Goal: Task Accomplishment & Management: Manage account settings

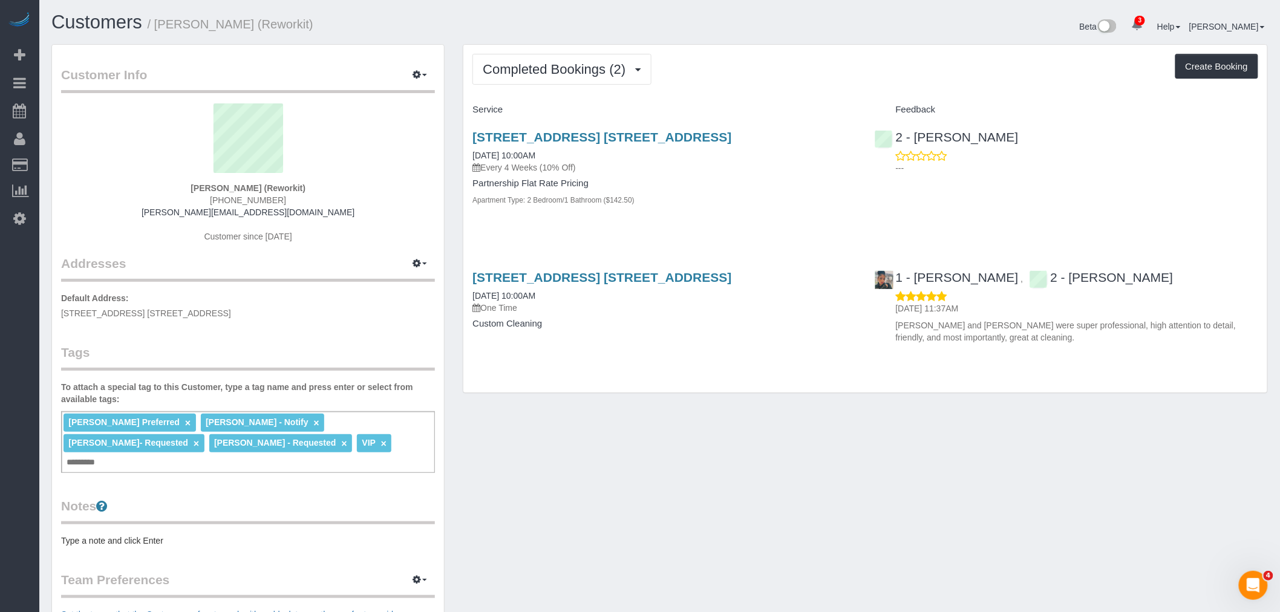
click at [784, 70] on div "Completed Bookings (2) Completed Bookings (2) Upcoming Bookings (7) Cancelled B…" at bounding box center [866, 69] width 786 height 31
click at [571, 71] on span "Completed Bookings (2)" at bounding box center [557, 69] width 149 height 15
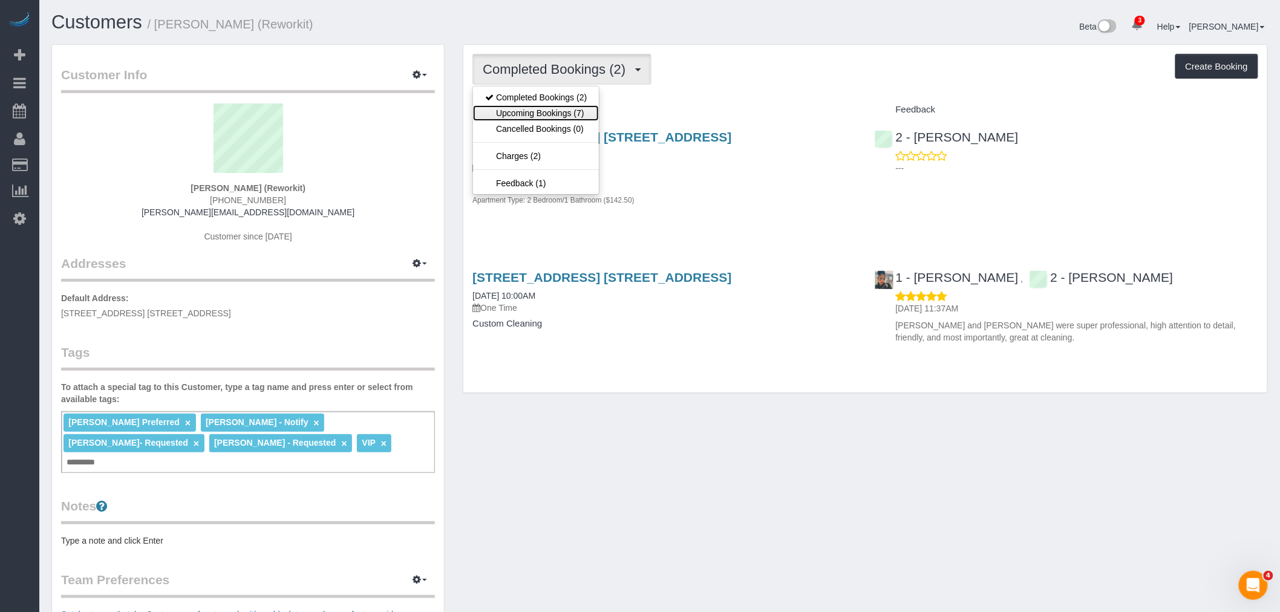
click at [567, 106] on link "Upcoming Bookings (7)" at bounding box center [536, 113] width 126 height 16
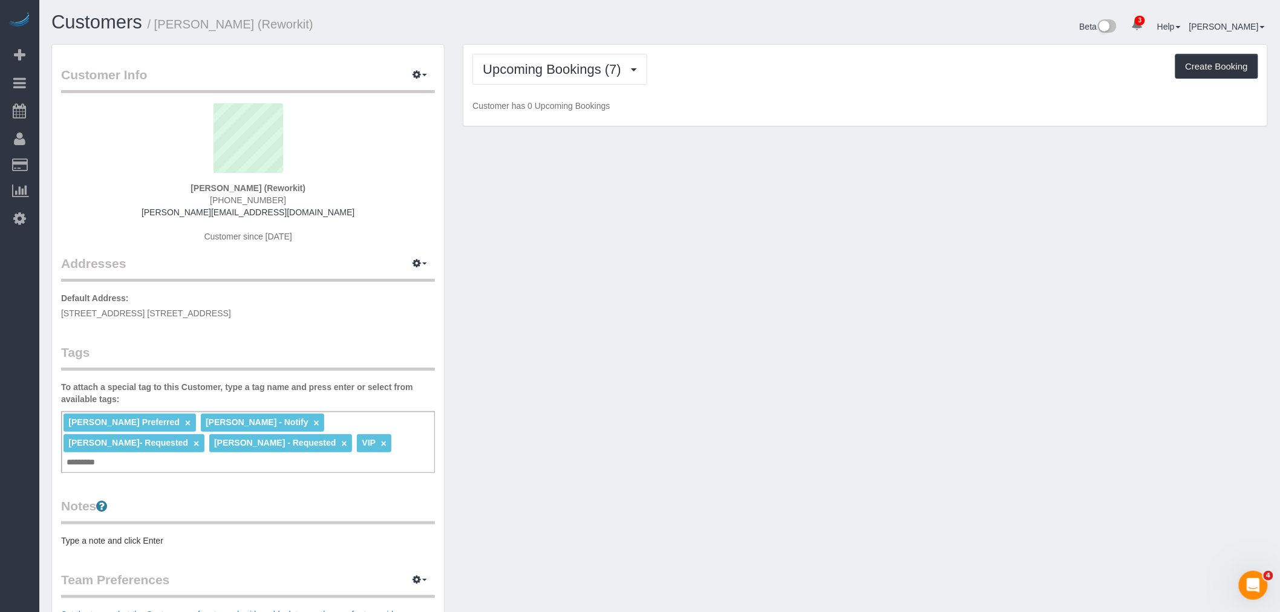
click at [810, 68] on div "Upcoming Bookings (7) Completed Bookings (2) Upcoming Bookings (7) Cancelled Bo…" at bounding box center [866, 69] width 786 height 31
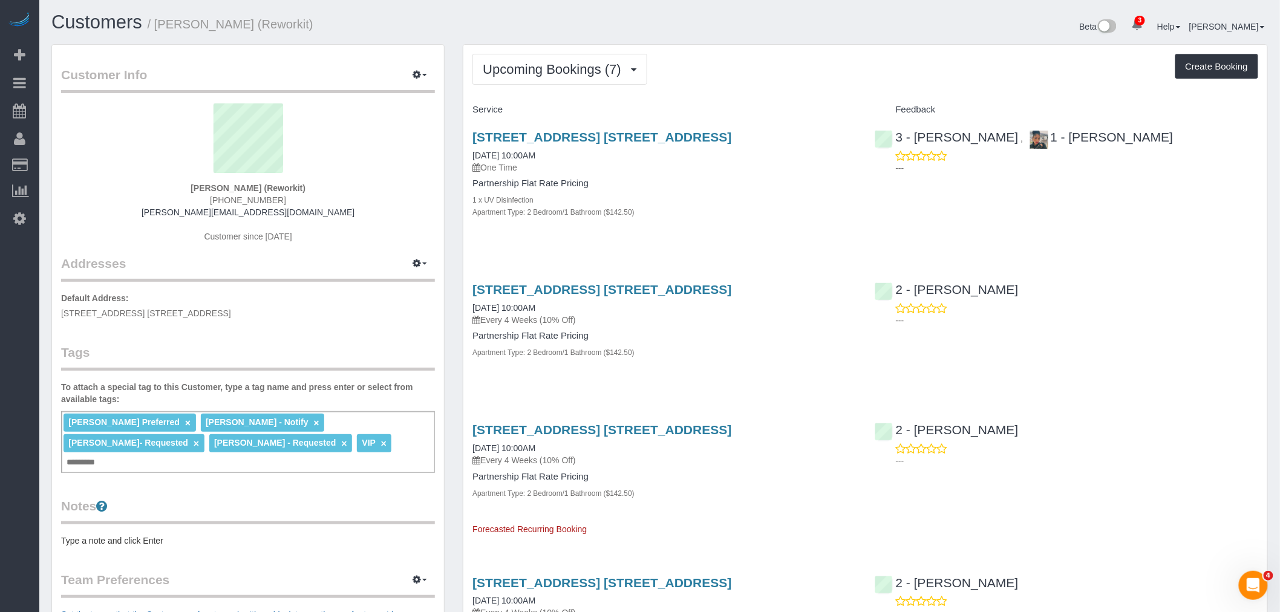
click at [767, 91] on div "Upcoming Bookings (7) Completed Bookings (2) Upcoming Bookings (7) Cancelled Bo…" at bounding box center [865, 615] width 804 height 1140
click at [620, 138] on link "86 Fleet Place, Apt. 29r, Brooklyn, NY 11201" at bounding box center [602, 137] width 259 height 14
click at [546, 70] on span "Upcoming Bookings (7)" at bounding box center [555, 69] width 145 height 15
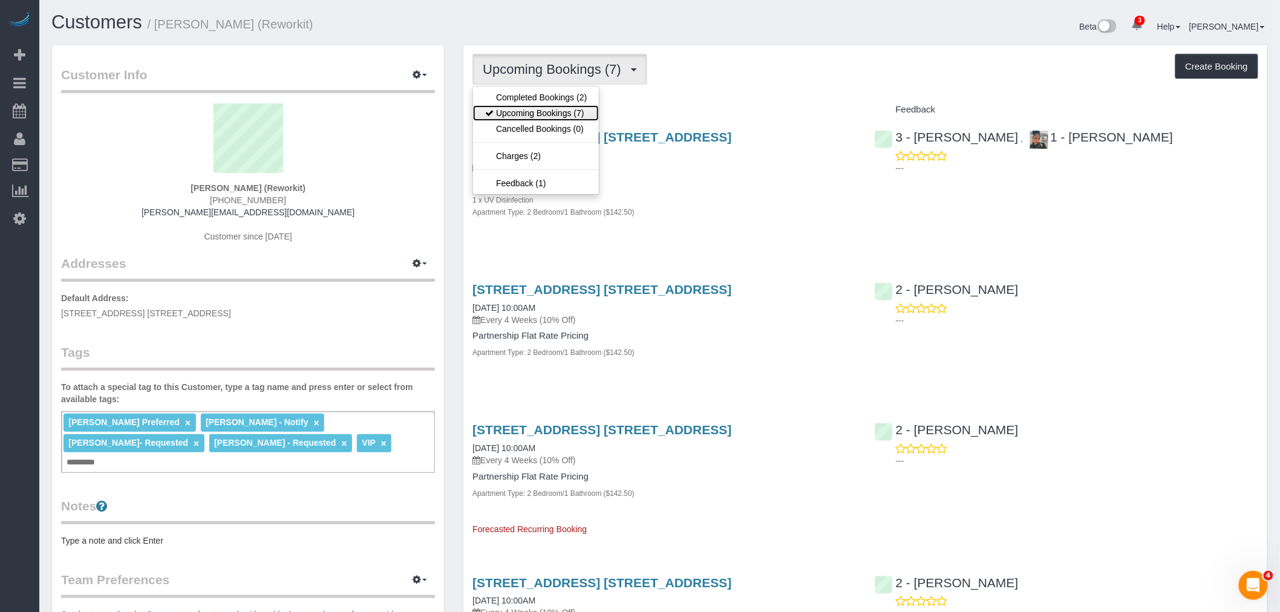
click at [561, 112] on link "Upcoming Bookings (7)" at bounding box center [536, 113] width 126 height 16
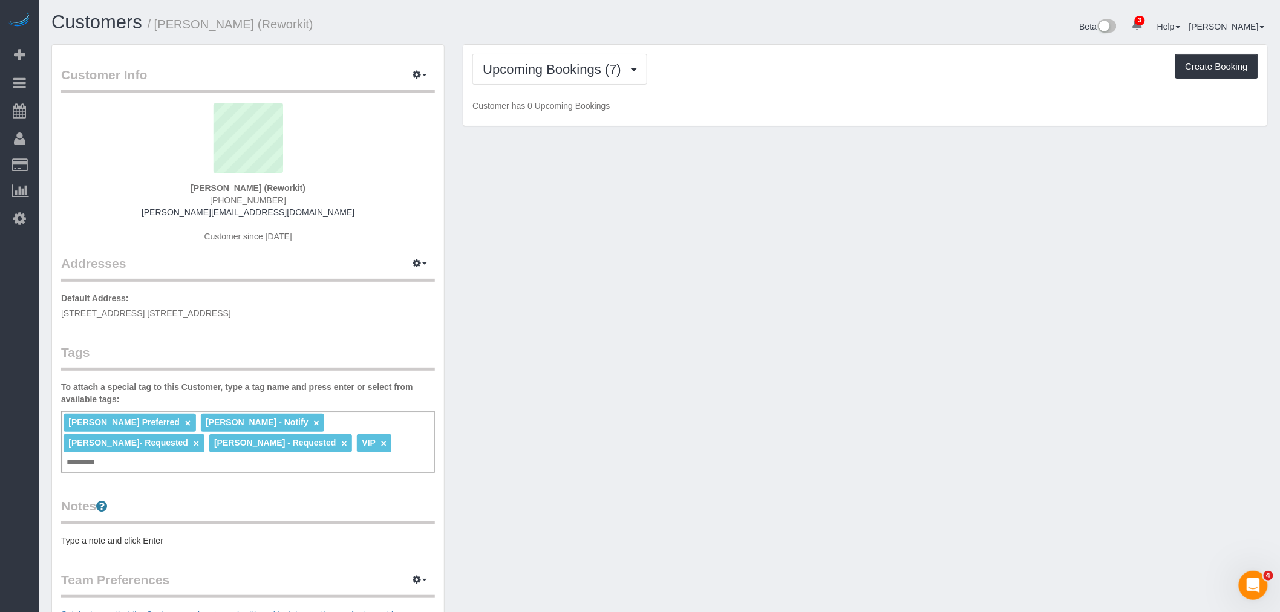
click at [779, 88] on div "Upcoming Bookings (7) Completed Bookings (2) Upcoming Bookings (7) Cancelled Bo…" at bounding box center [865, 86] width 804 height 82
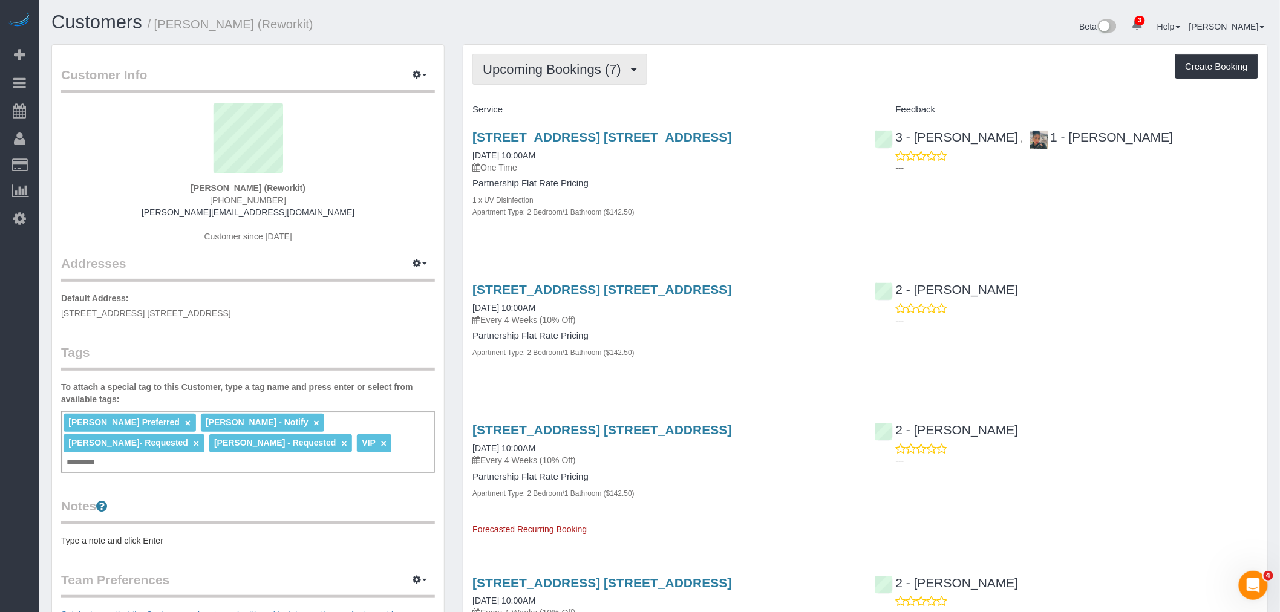
click at [606, 64] on span "Upcoming Bookings (7)" at bounding box center [555, 69] width 145 height 15
click at [585, 117] on link "Upcoming Bookings (7)" at bounding box center [536, 113] width 126 height 16
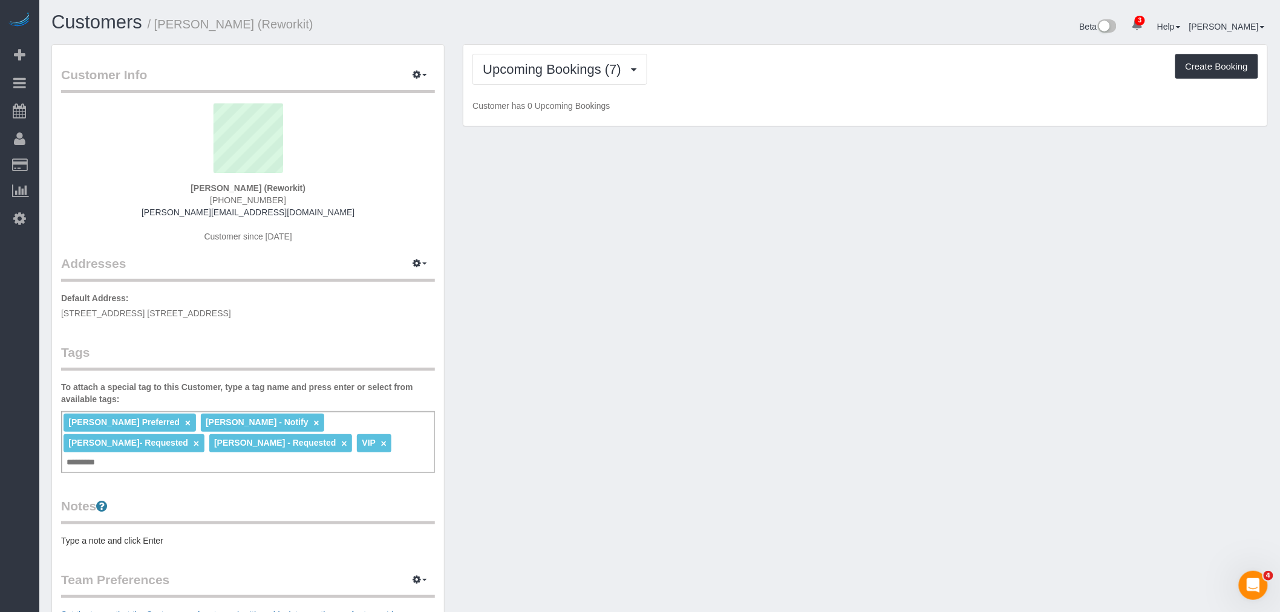
click at [757, 77] on div "Upcoming Bookings (7) Completed Bookings (2) Upcoming Bookings (7) Cancelled Bo…" at bounding box center [866, 69] width 786 height 31
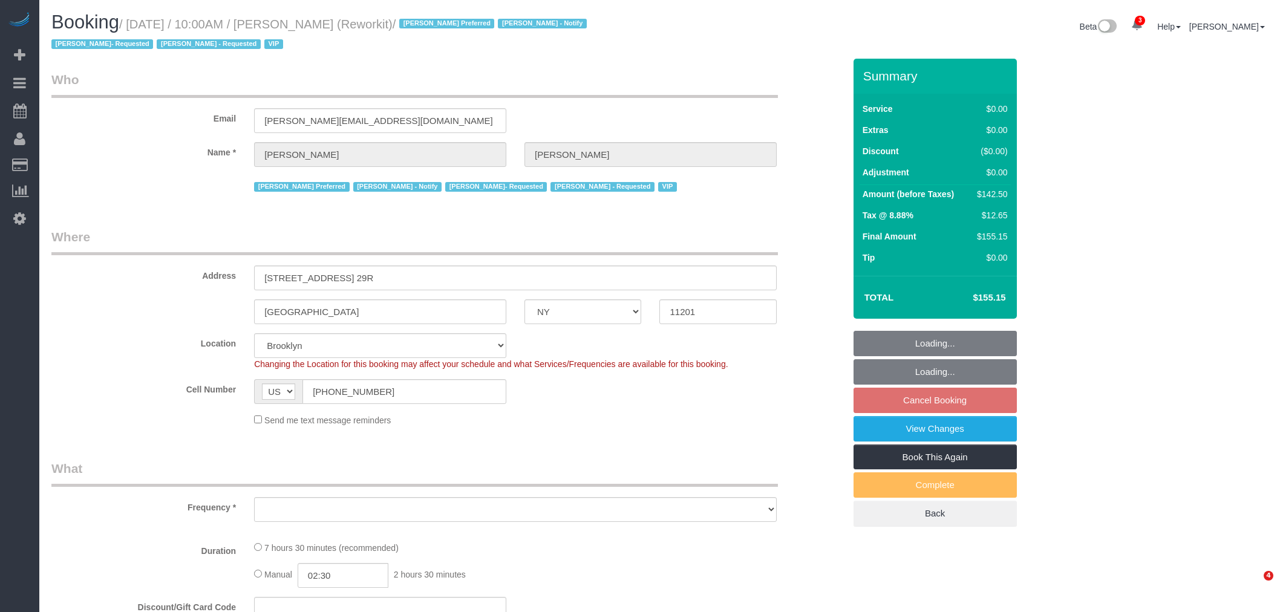
select select "NY"
select select "spot3"
select select "3"
select select "number:57"
select select "number:71"
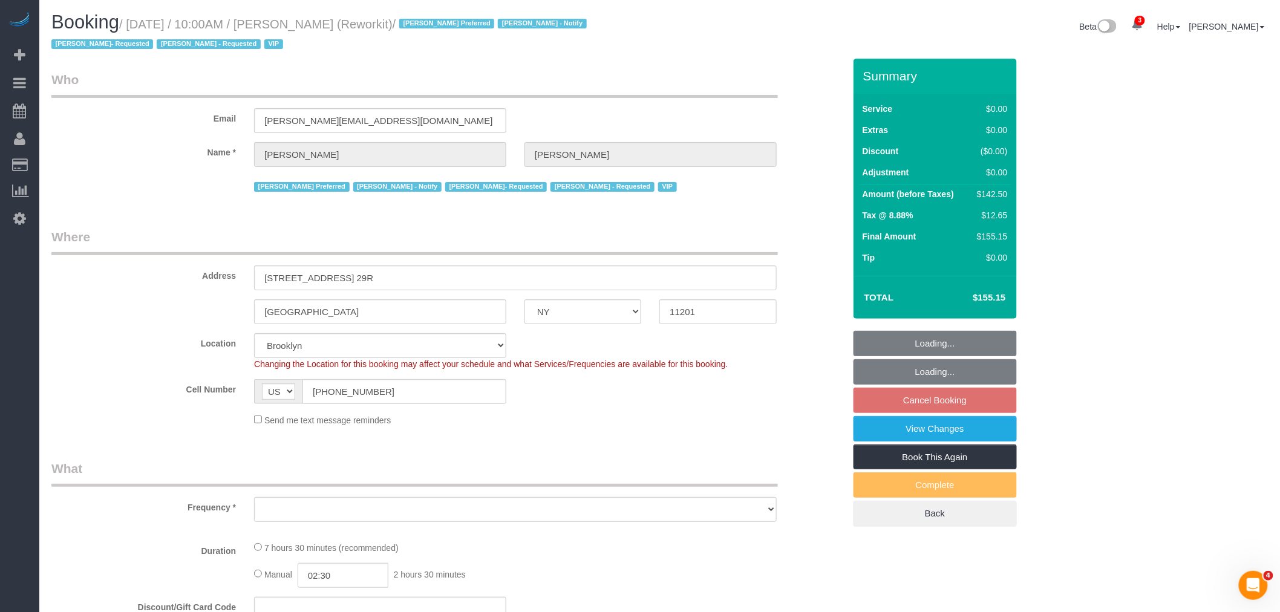
select select "number:15"
select select "number:5"
select select "object:1302"
select select "61901"
select select "object:1333"
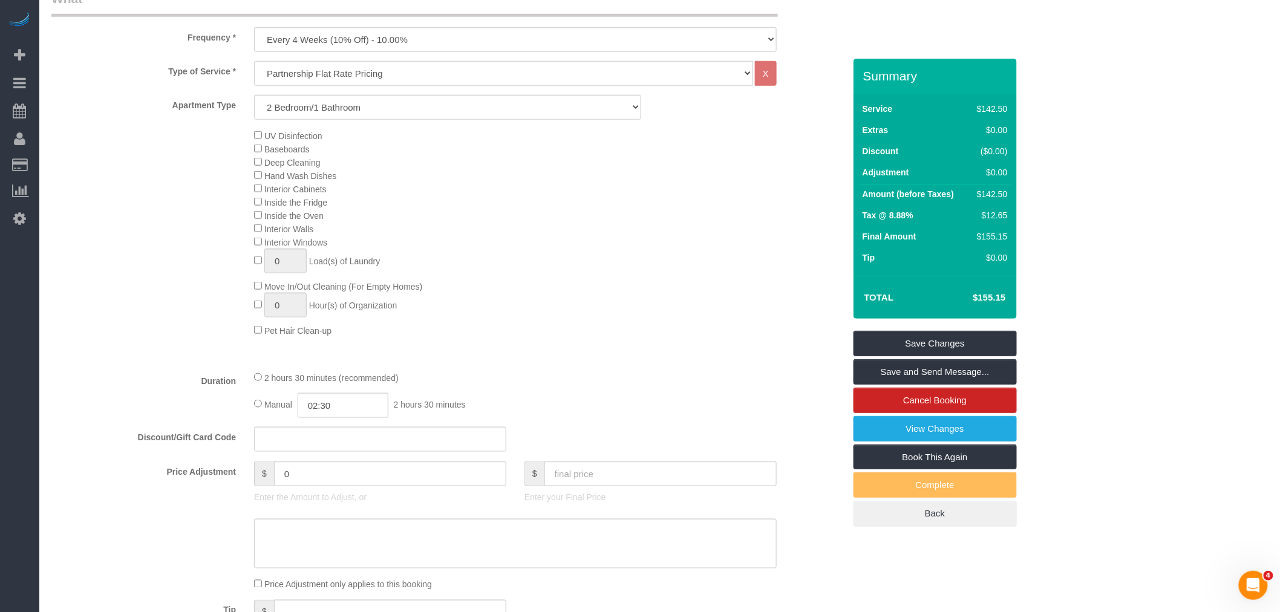
scroll to position [672, 0]
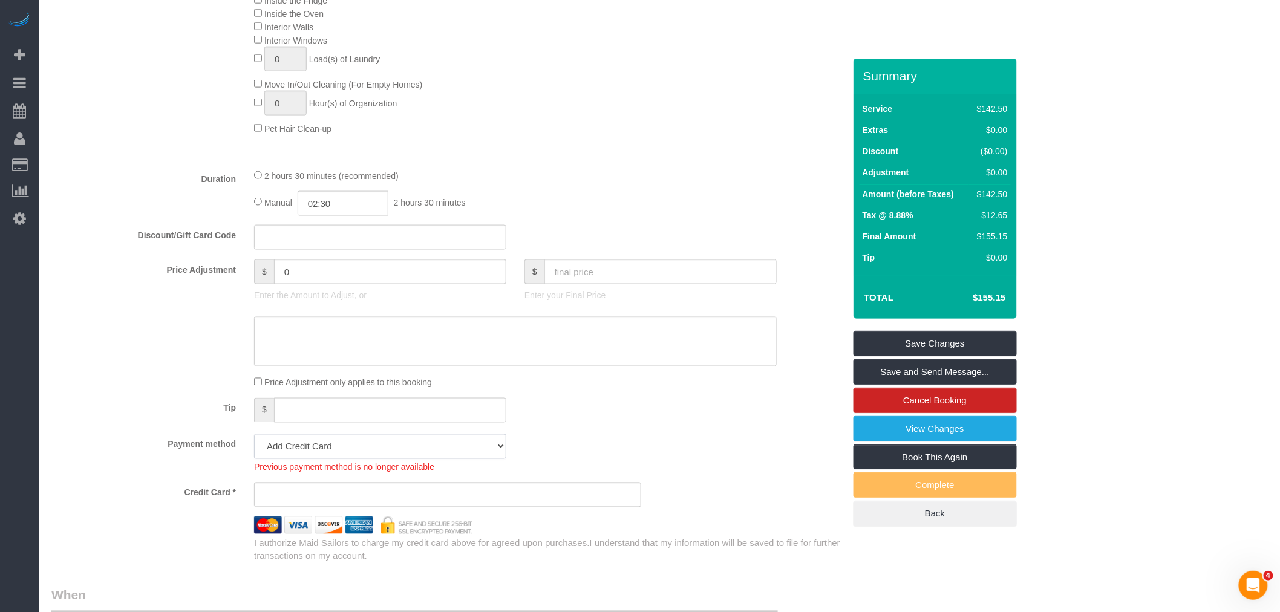
click at [431, 458] on select "Visa - 6892 - 07/2028 (Default) Add Credit Card ─────────────── Cash Check Payp…" at bounding box center [380, 446] width 252 height 25
select select "string:stripe-pm_1RyG414VGloSiKo7B97flFS0"
click at [254, 448] on select "Visa - 6892 - 07/2028 (Default) Add Credit Card ─────────────── Cash Check Payp…" at bounding box center [380, 446] width 252 height 25
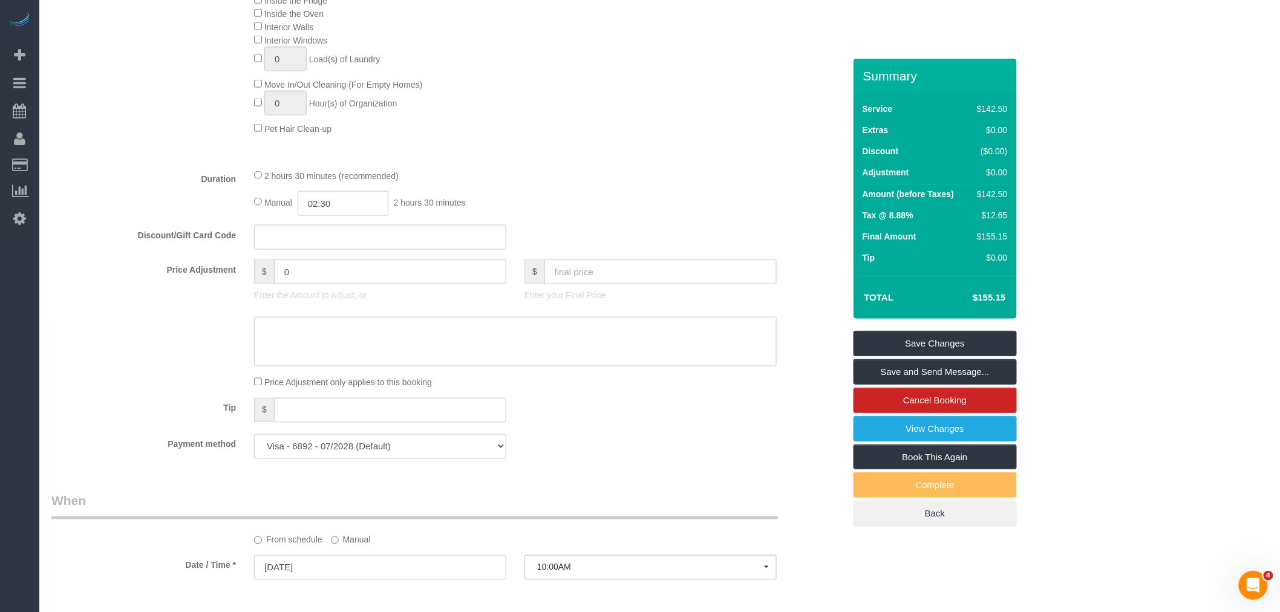
click at [640, 425] on div "Tip $" at bounding box center [447, 411] width 811 height 27
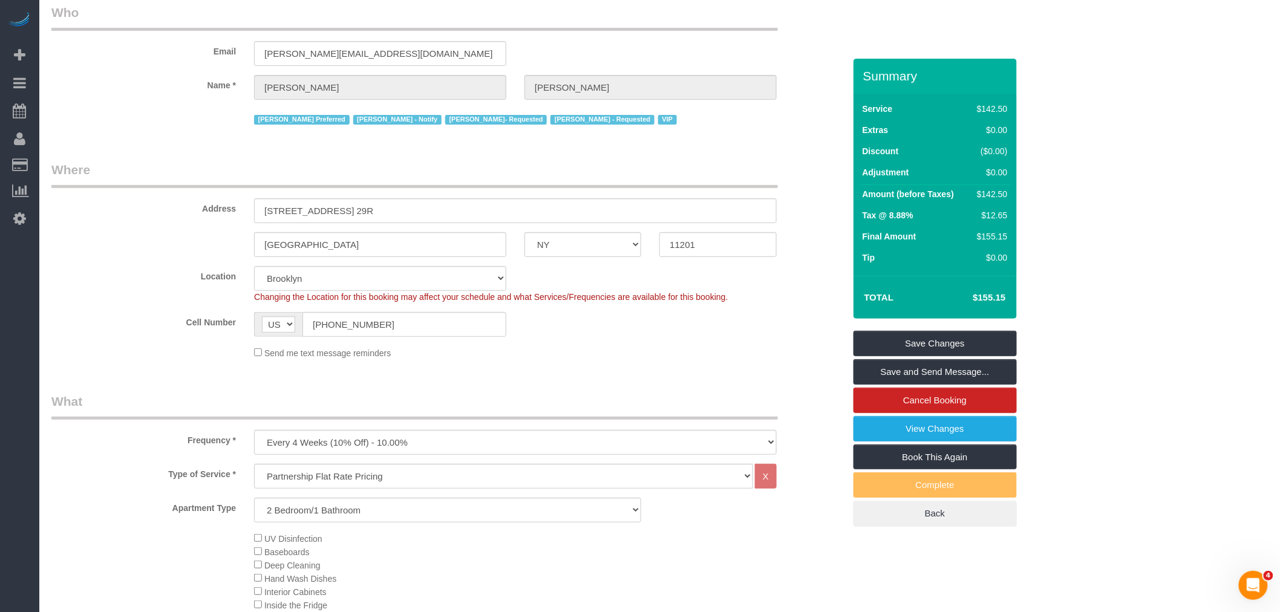
scroll to position [0, 0]
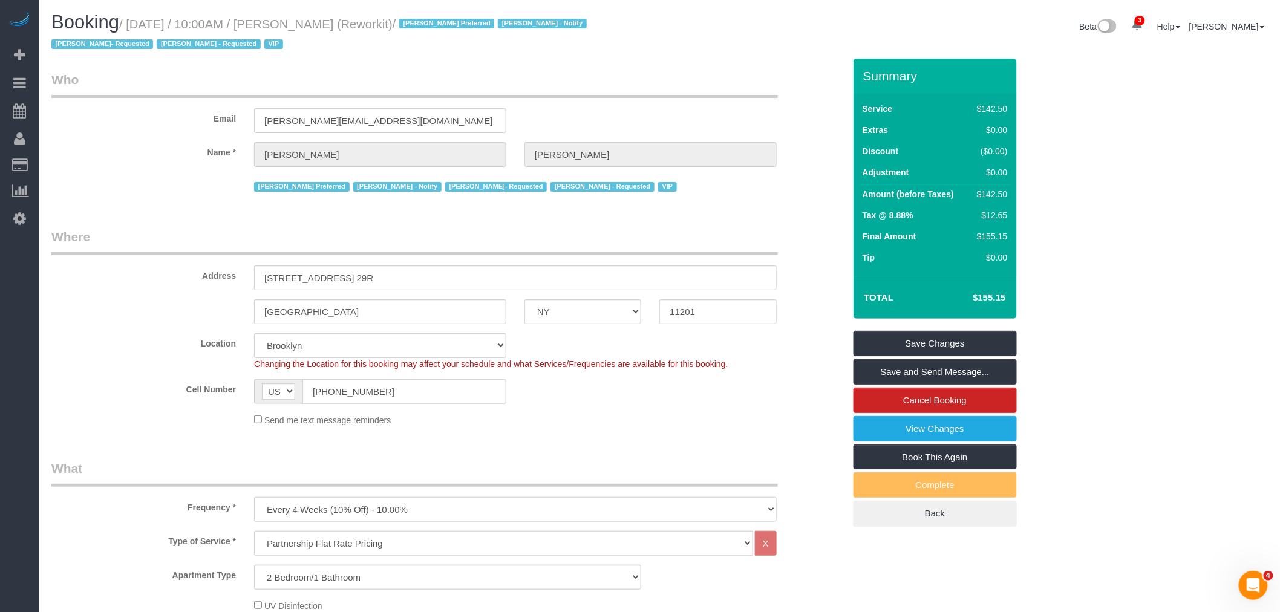
click at [480, 91] on legend "Who" at bounding box center [414, 84] width 727 height 27
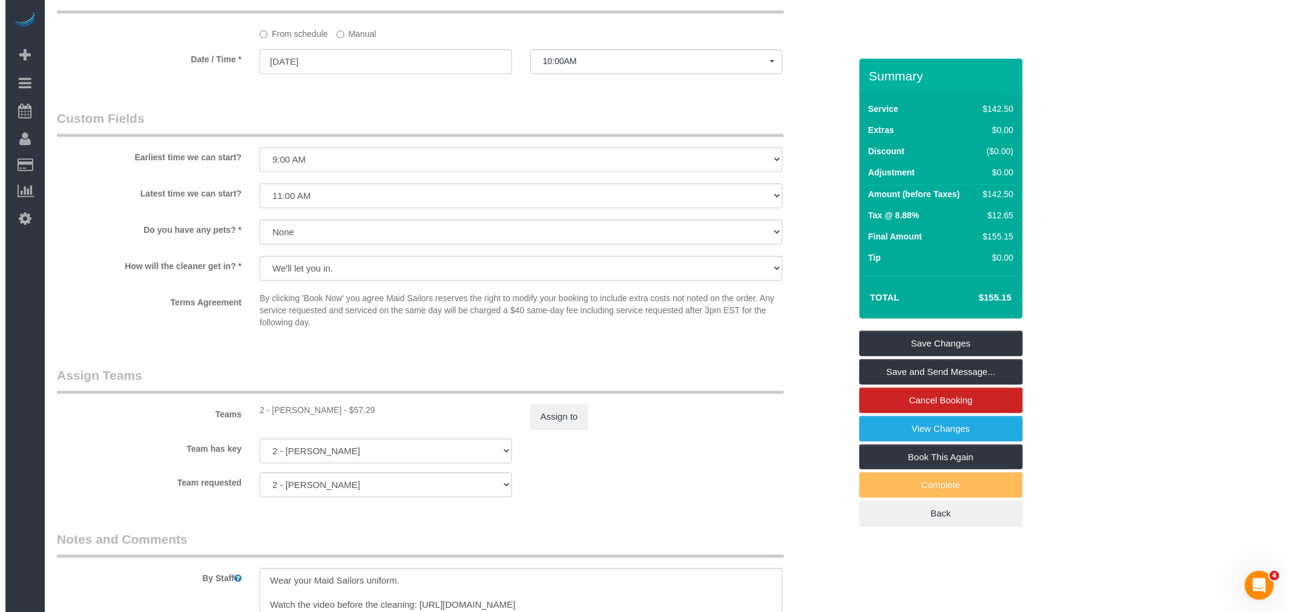
scroll to position [1210, 0]
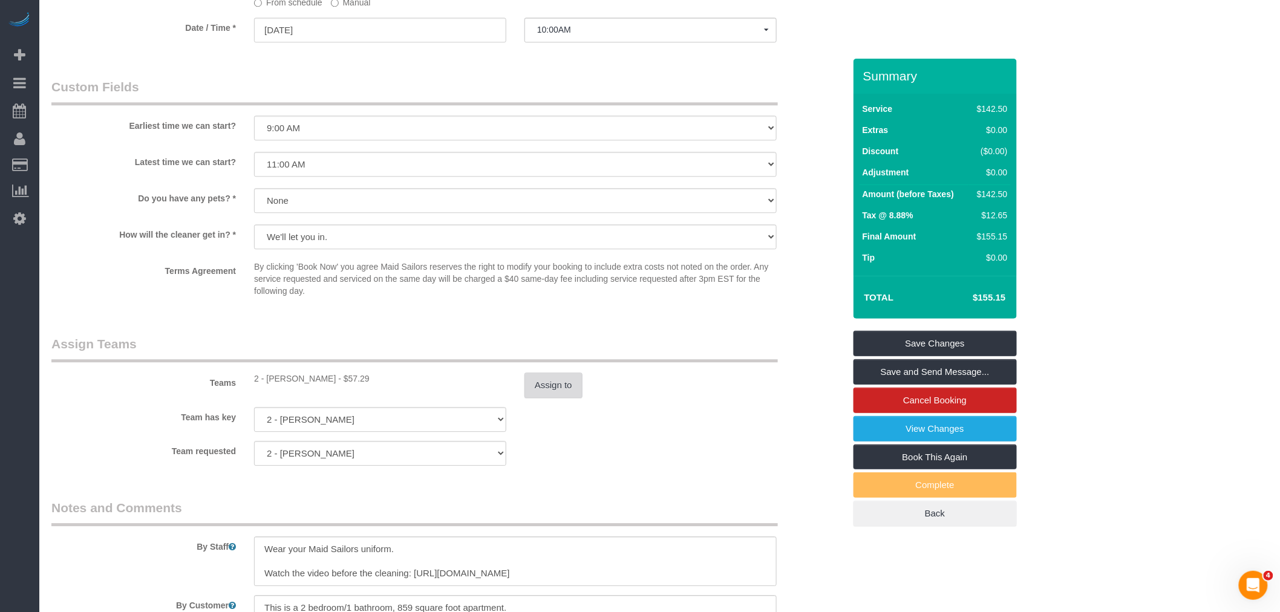
click at [546, 398] on button "Assign to" at bounding box center [554, 385] width 58 height 25
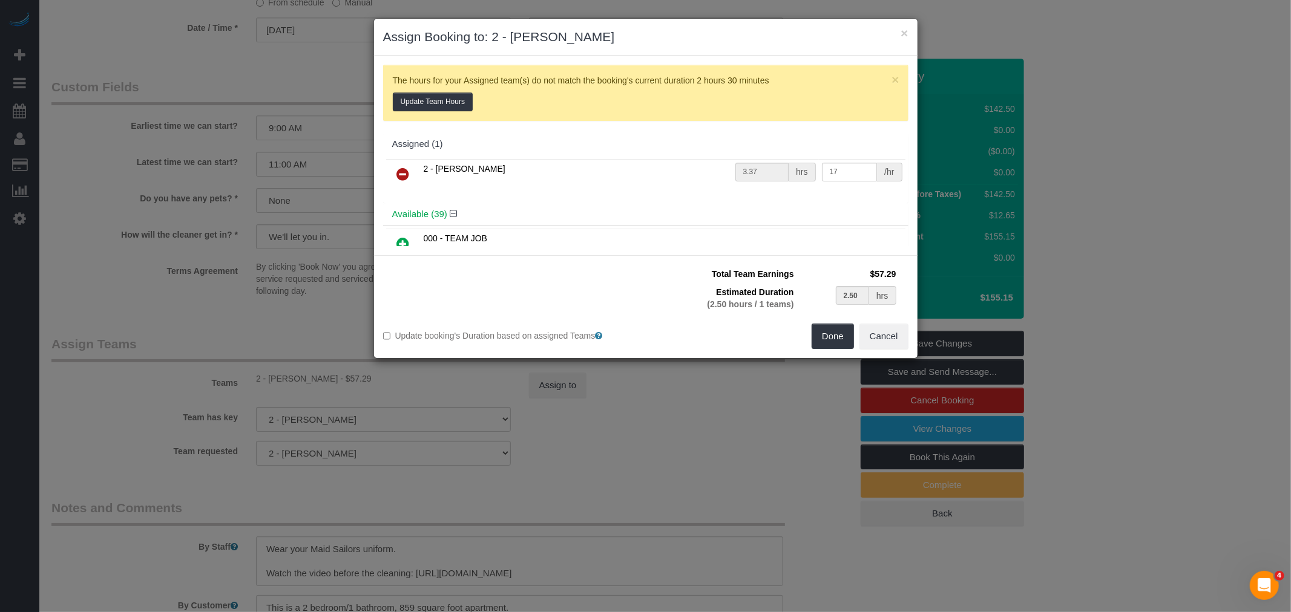
click at [407, 173] on icon at bounding box center [403, 174] width 13 height 15
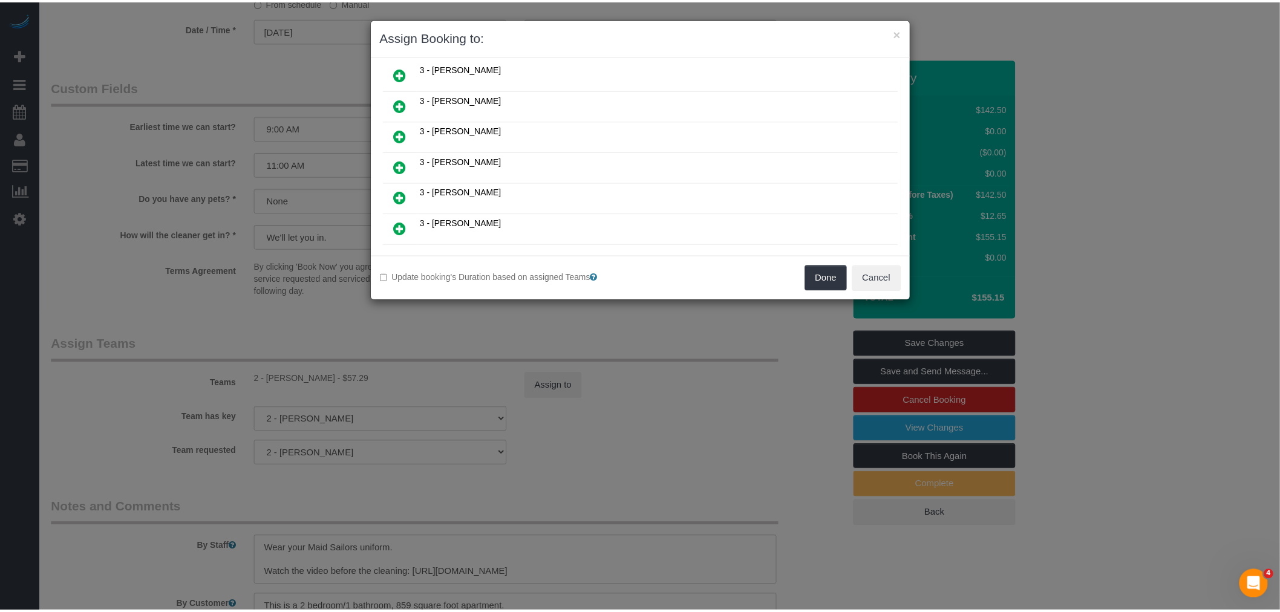
scroll to position [1075, 0]
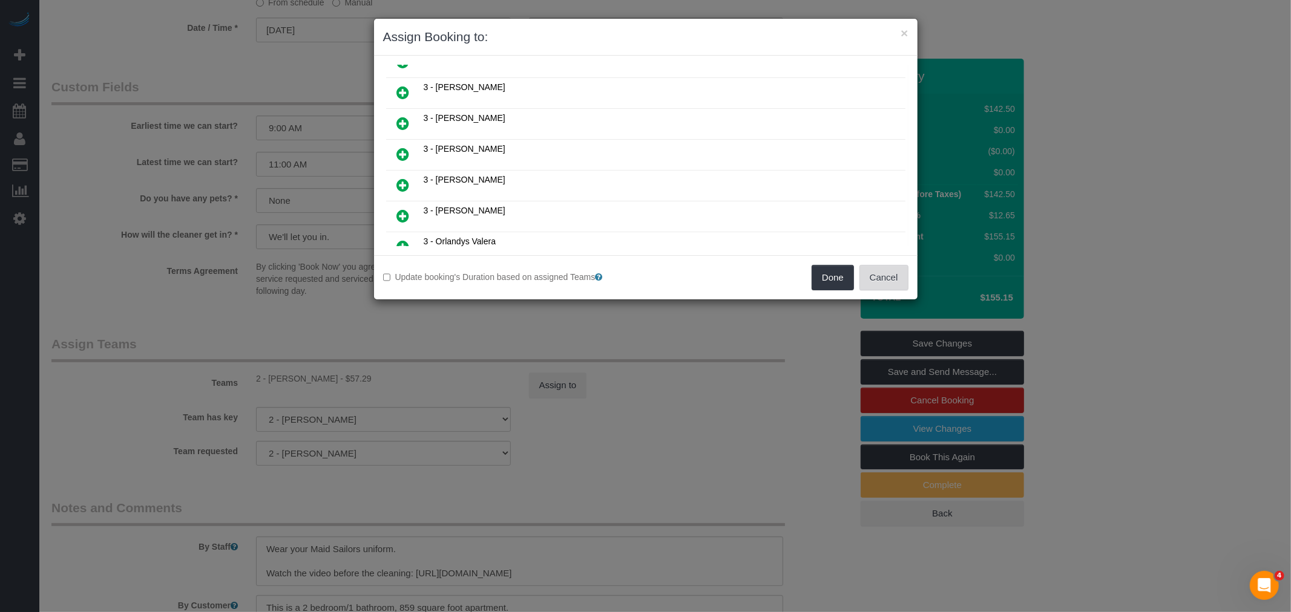
click at [896, 271] on button "Cancel" at bounding box center [883, 277] width 49 height 25
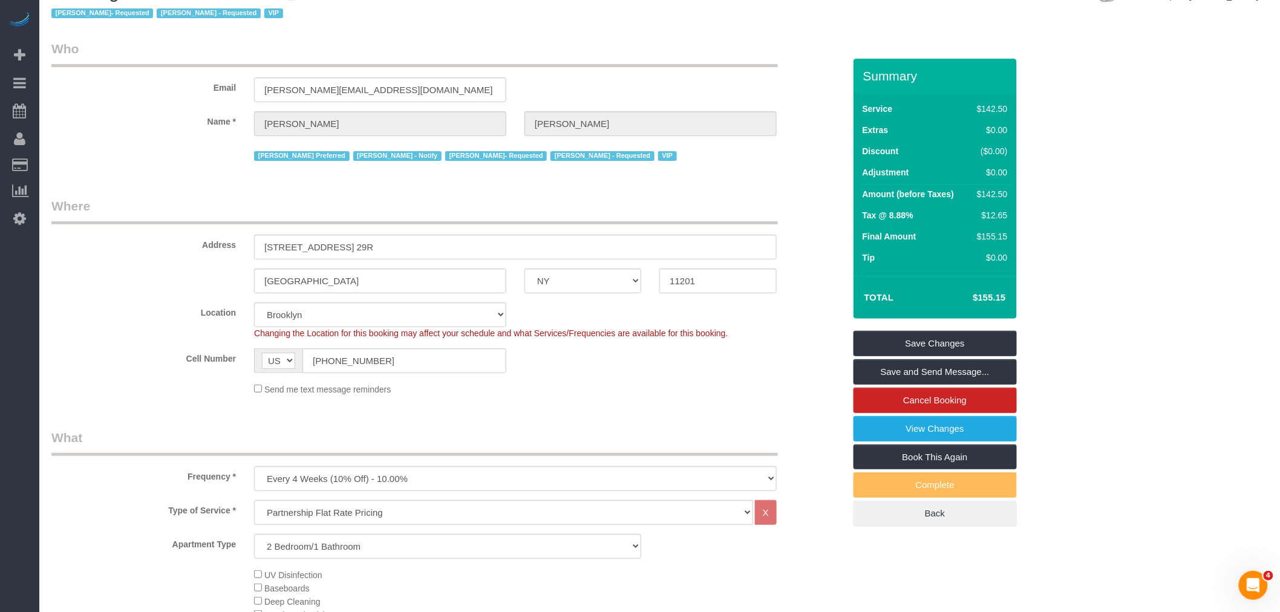
scroll to position [0, 0]
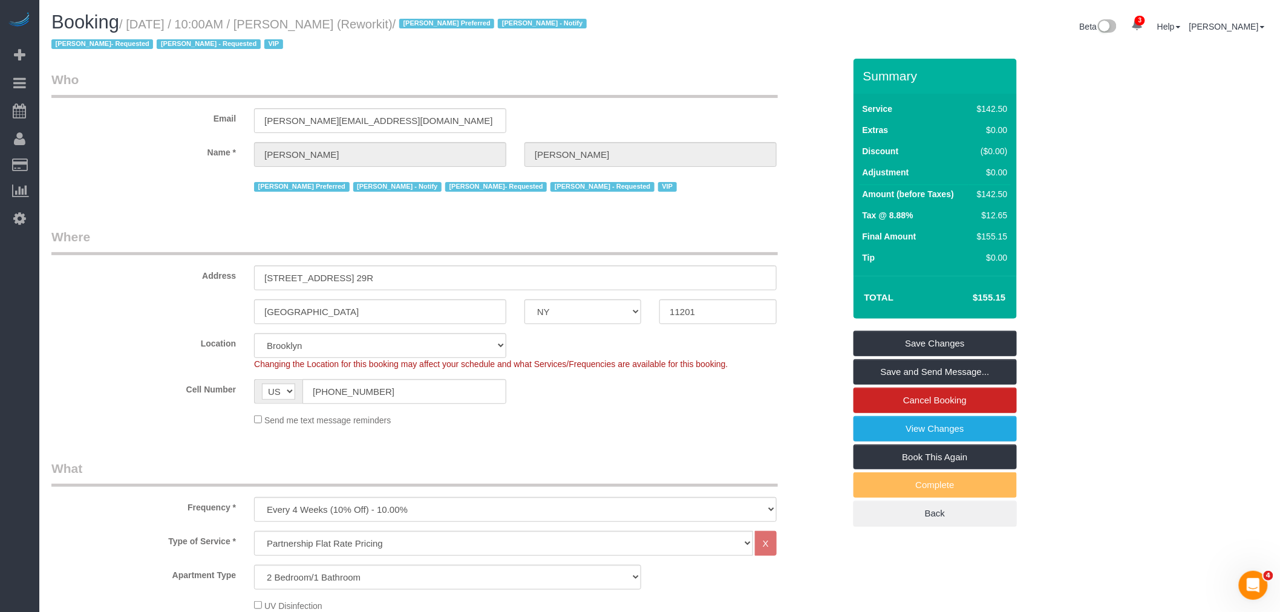
click at [670, 92] on legend "Who" at bounding box center [414, 84] width 727 height 27
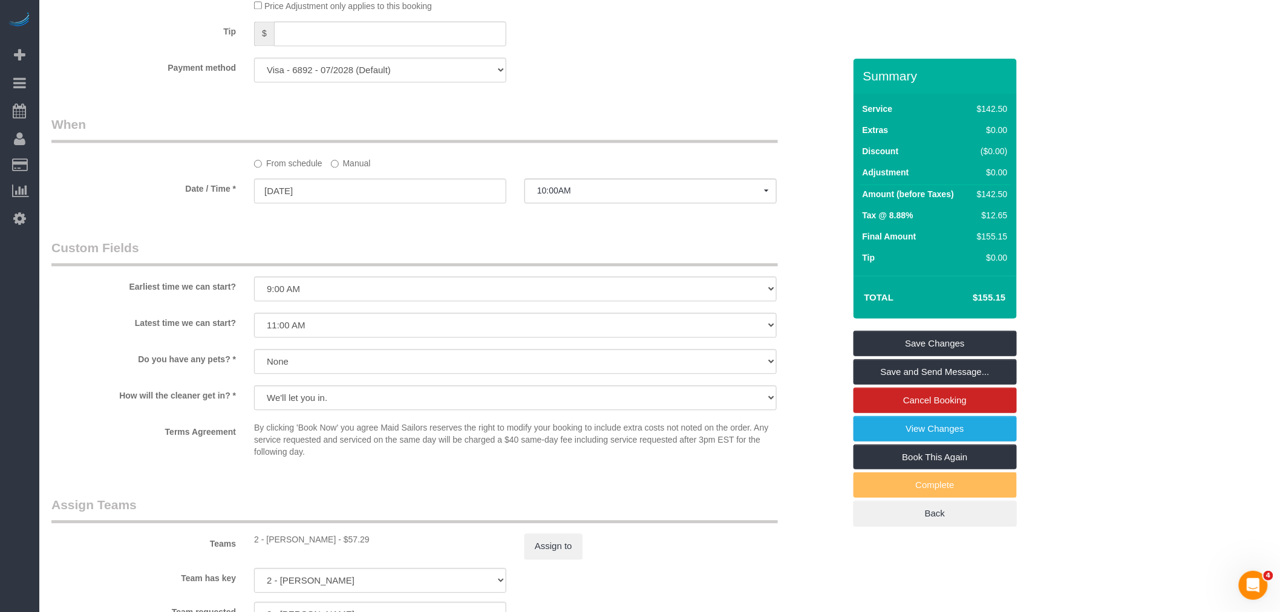
scroll to position [964, 0]
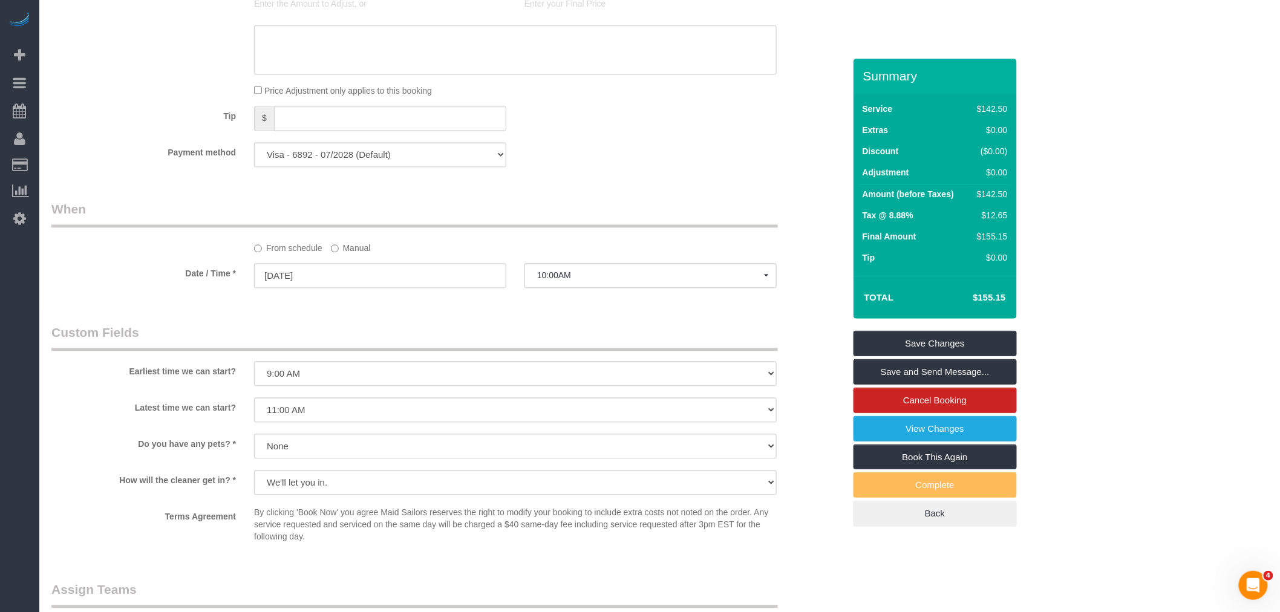
click at [339, 254] on label "Manual" at bounding box center [351, 246] width 40 height 16
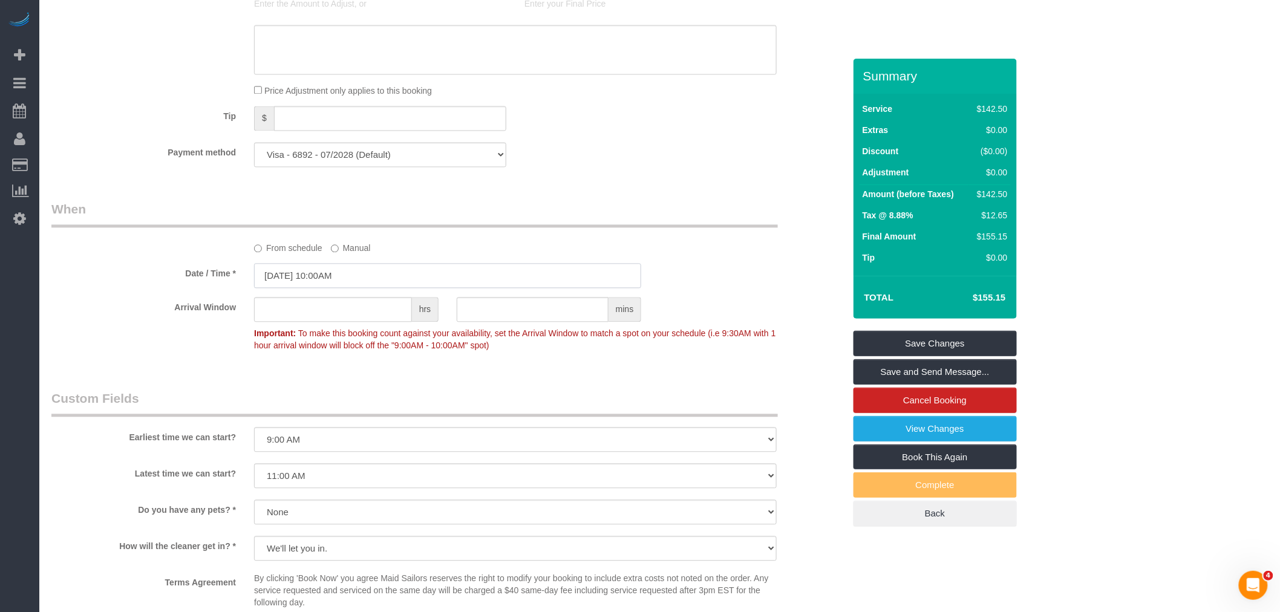
click at [338, 286] on input "[DATE] 10:00AM" at bounding box center [447, 275] width 387 height 25
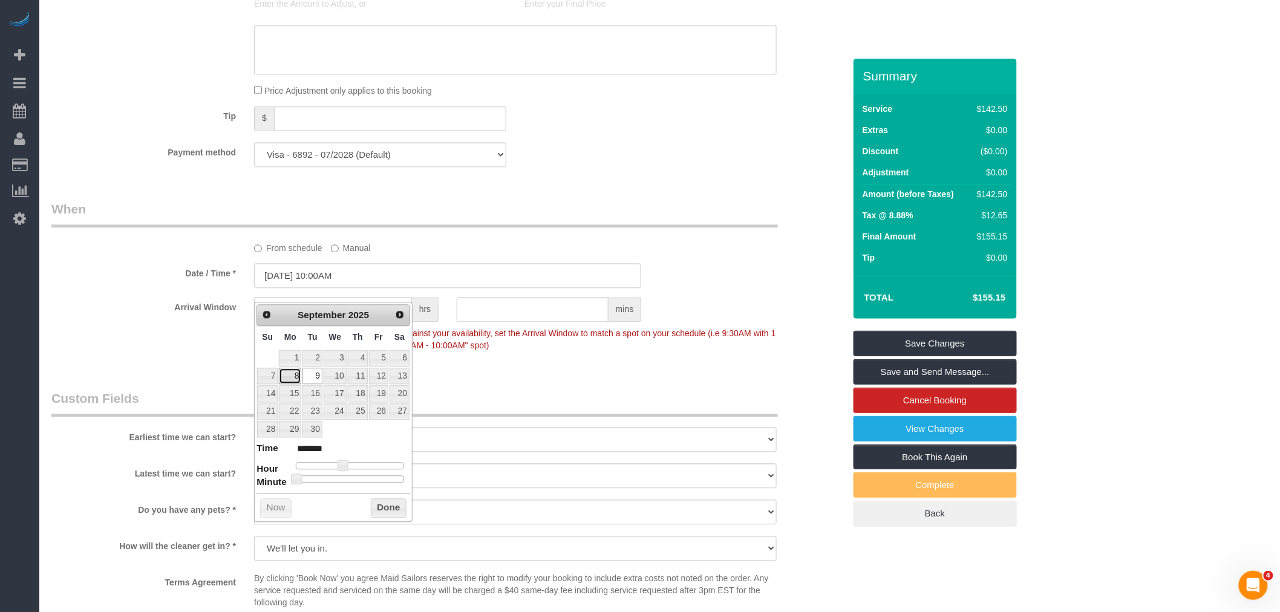
click at [291, 376] on link "8" at bounding box center [290, 376] width 22 height 16
type input "[DATE] 10:00AM"
click at [383, 511] on button "Done" at bounding box center [389, 508] width 36 height 19
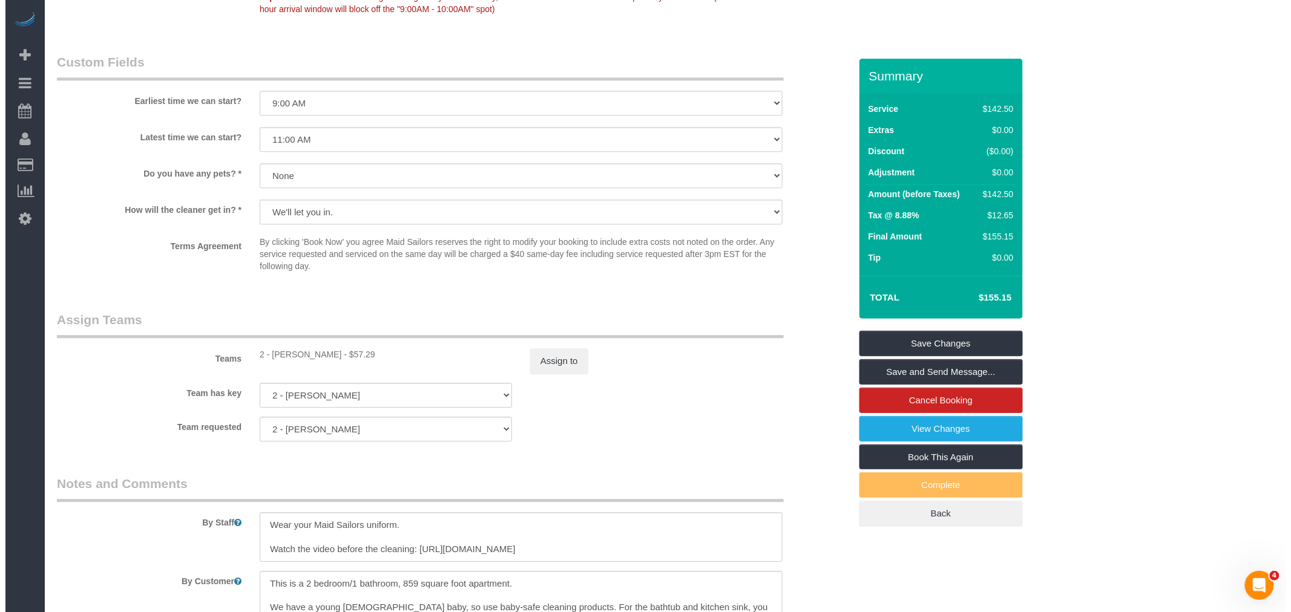
scroll to position [1368, 0]
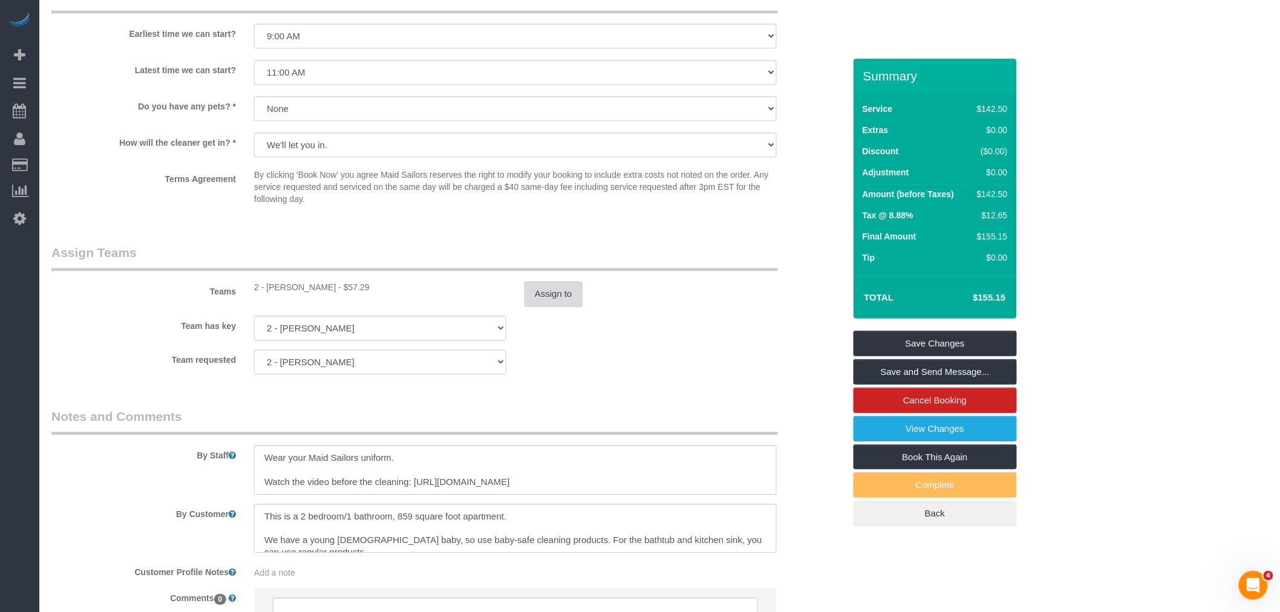
click at [560, 307] on button "Assign to" at bounding box center [554, 293] width 58 height 25
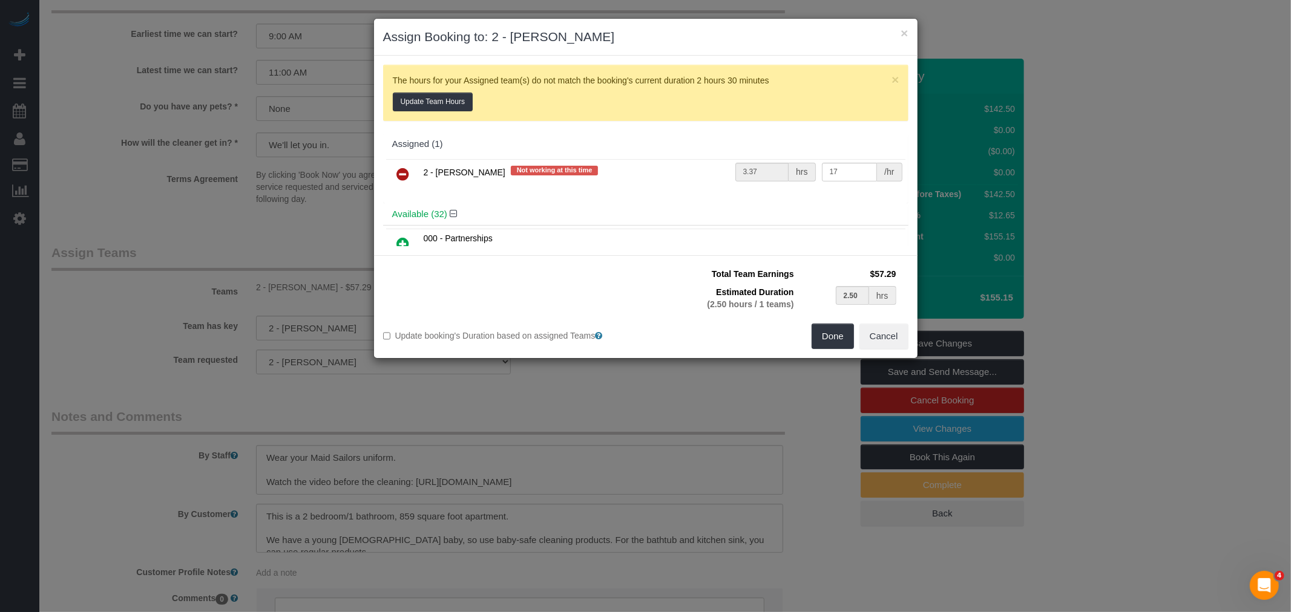
click at [412, 172] on link at bounding box center [403, 175] width 28 height 24
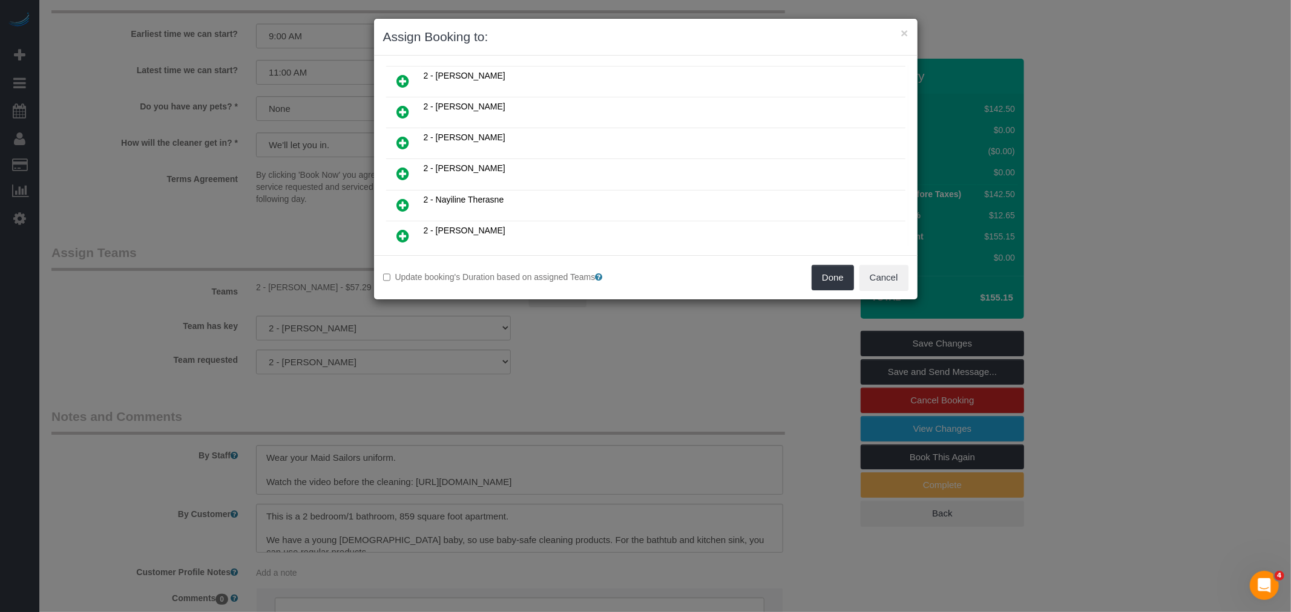
scroll to position [739, 0]
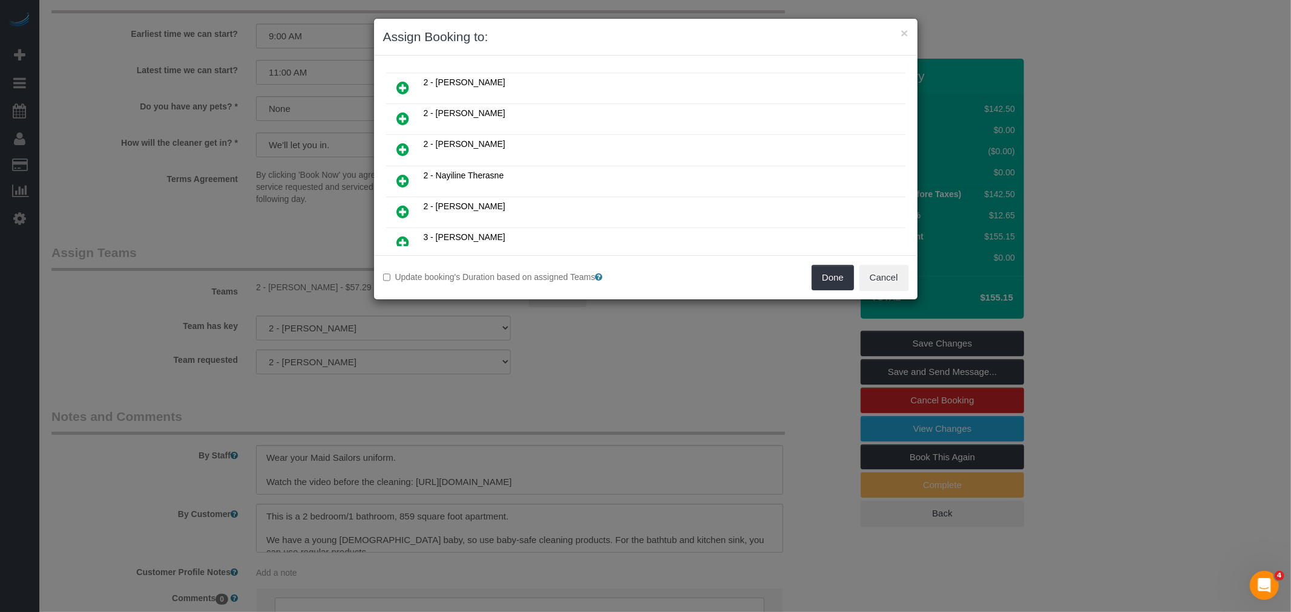
click at [397, 235] on icon at bounding box center [403, 242] width 13 height 15
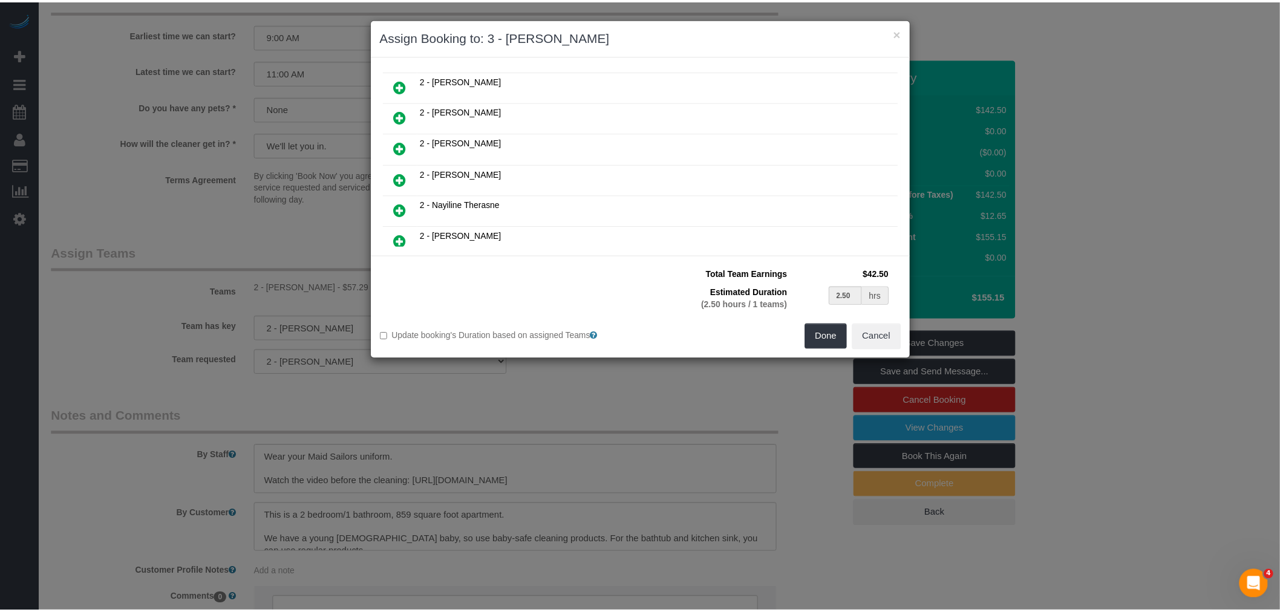
scroll to position [767, 0]
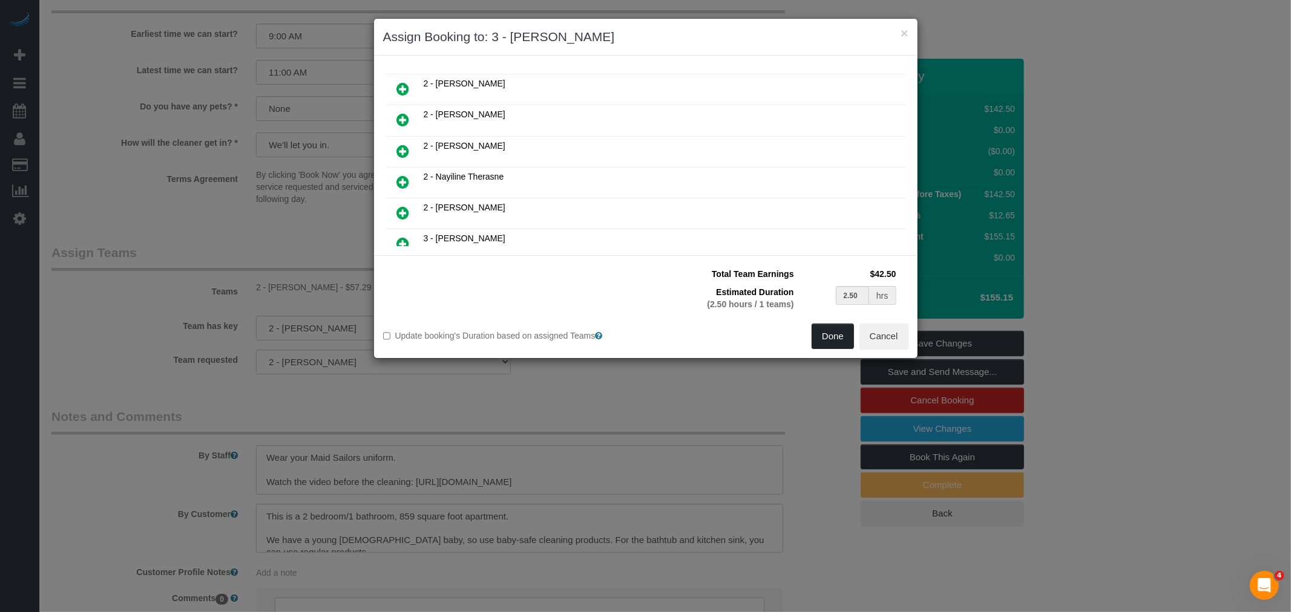
click at [839, 335] on button "Done" at bounding box center [832, 336] width 42 height 25
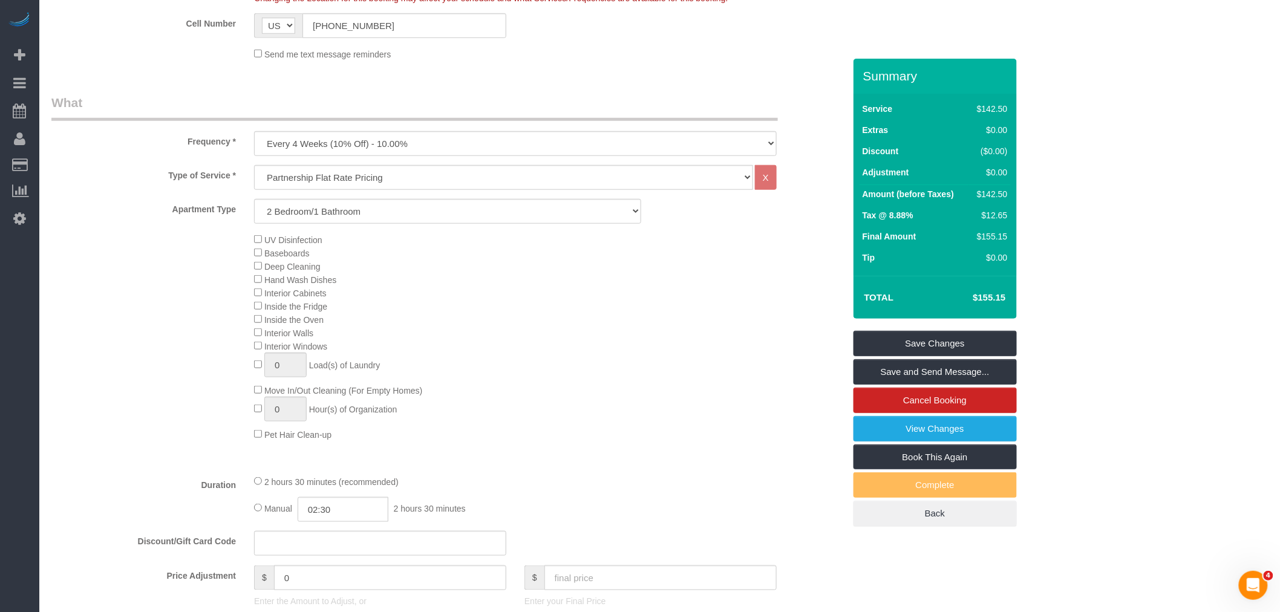
scroll to position [359, 0]
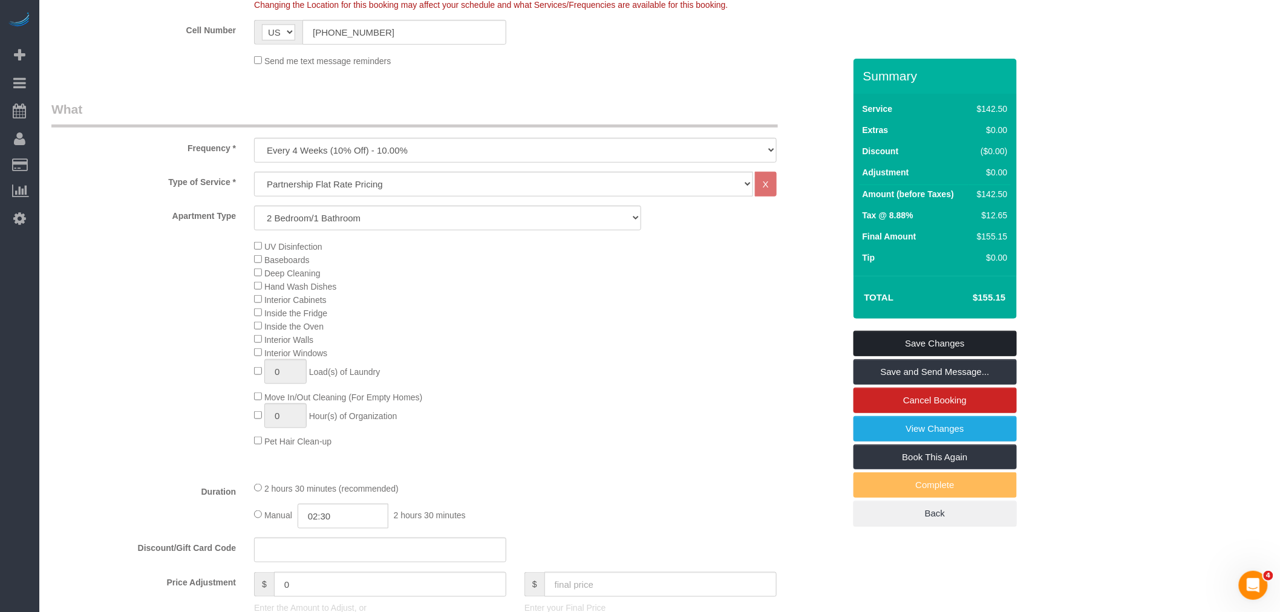
click at [972, 346] on link "Save Changes" at bounding box center [935, 343] width 163 height 25
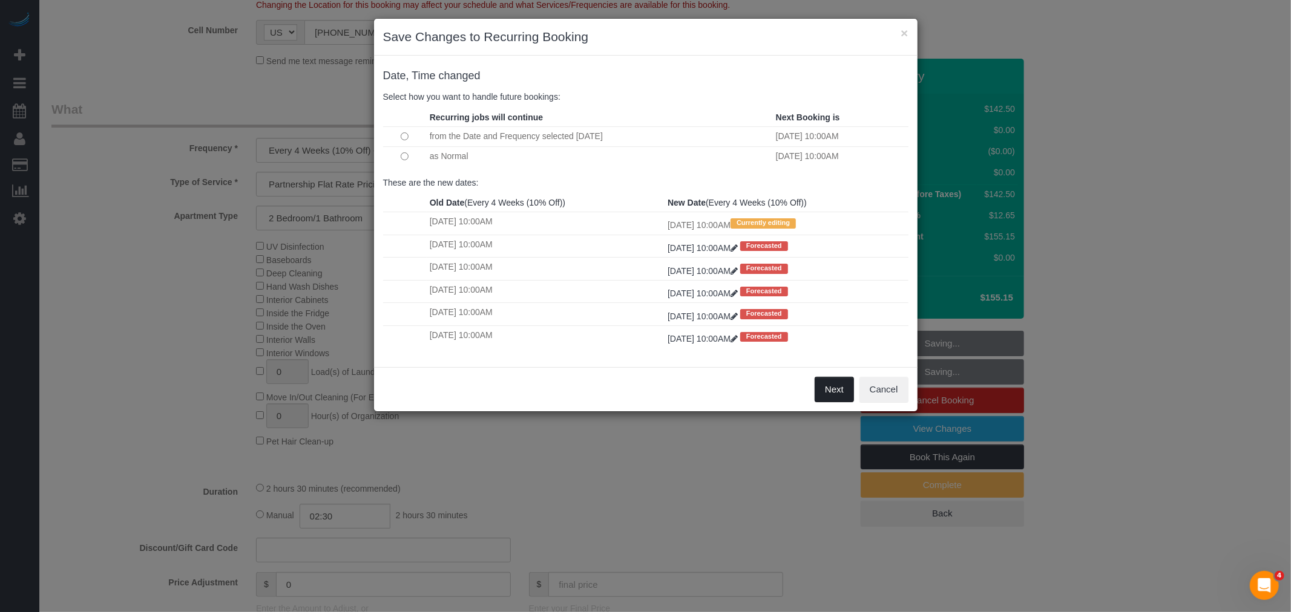
click at [833, 402] on button "Next" at bounding box center [833, 389] width 39 height 25
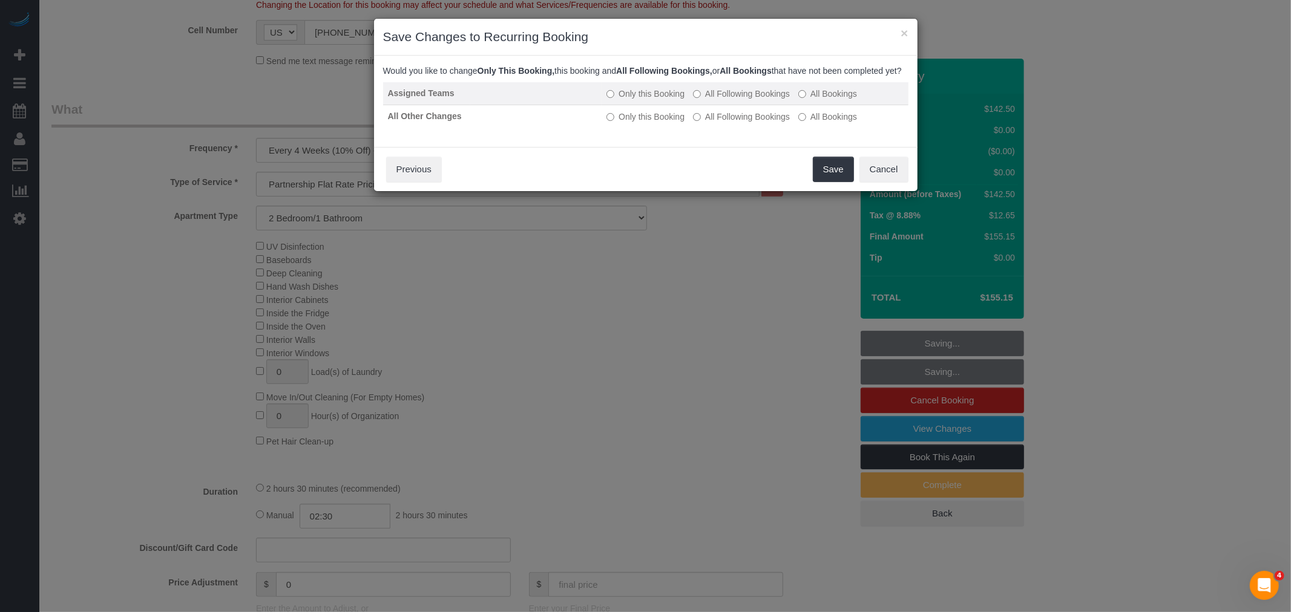
click at [830, 100] on label "All Bookings" at bounding box center [827, 94] width 59 height 12
click at [831, 123] on label "All Bookings" at bounding box center [827, 117] width 59 height 12
click at [758, 100] on label "All Following Bookings" at bounding box center [741, 94] width 97 height 12
click at [763, 123] on label "All Following Bookings" at bounding box center [741, 117] width 97 height 12
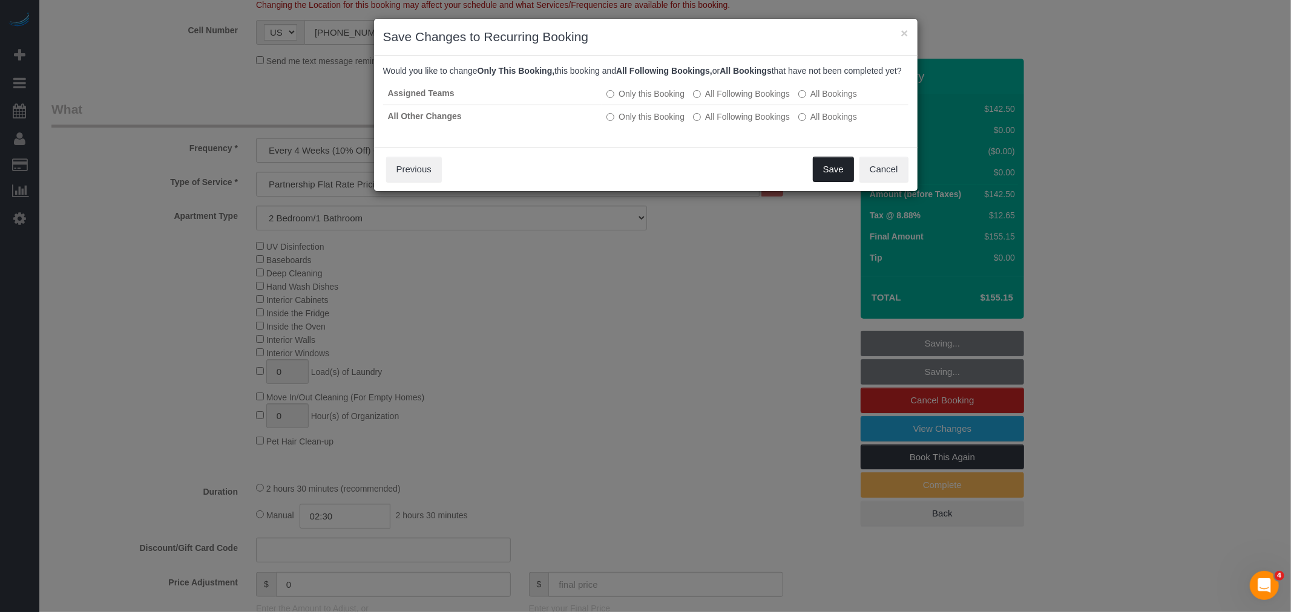
click at [823, 174] on button "Save" at bounding box center [833, 169] width 41 height 25
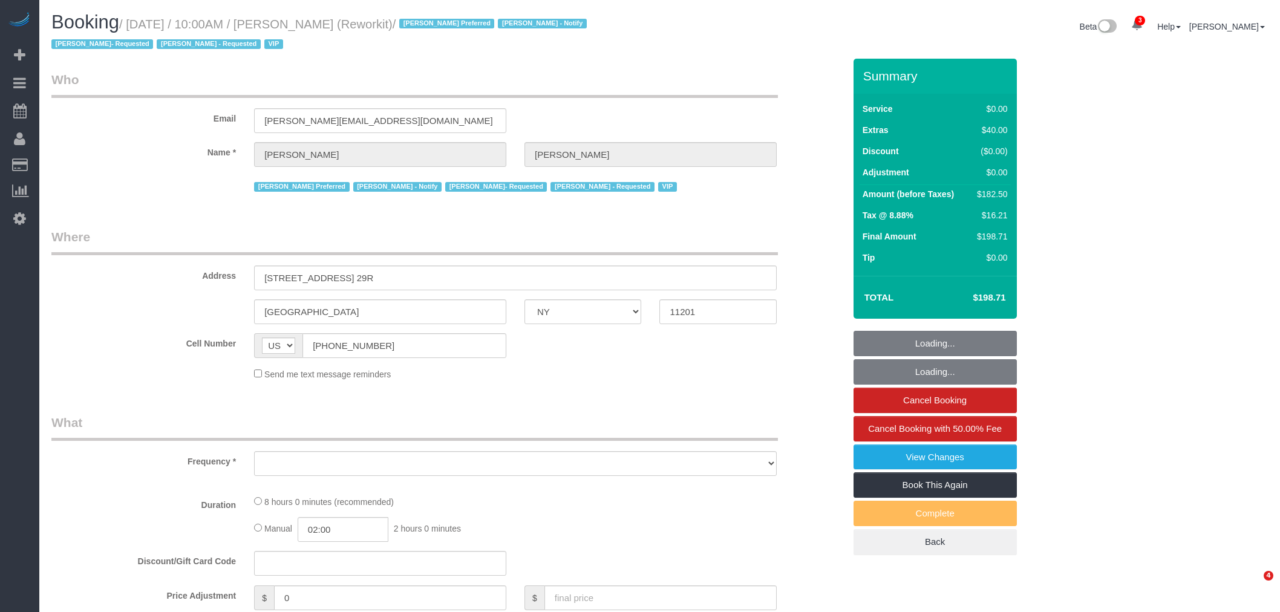
select select "NY"
select select "spot1"
select select "object:678"
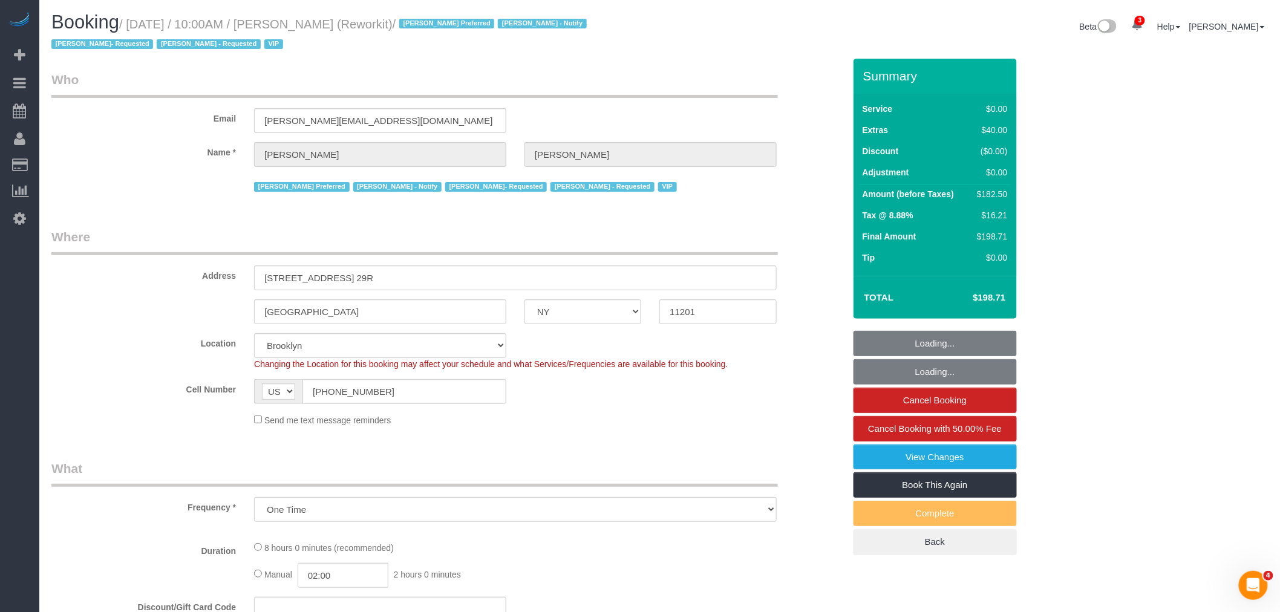
select select "string:stripe-pm_1RyG414VGloSiKo7B97flFS0"
select select "number:57"
select select "number:71"
select select "number:15"
select select "number:5"
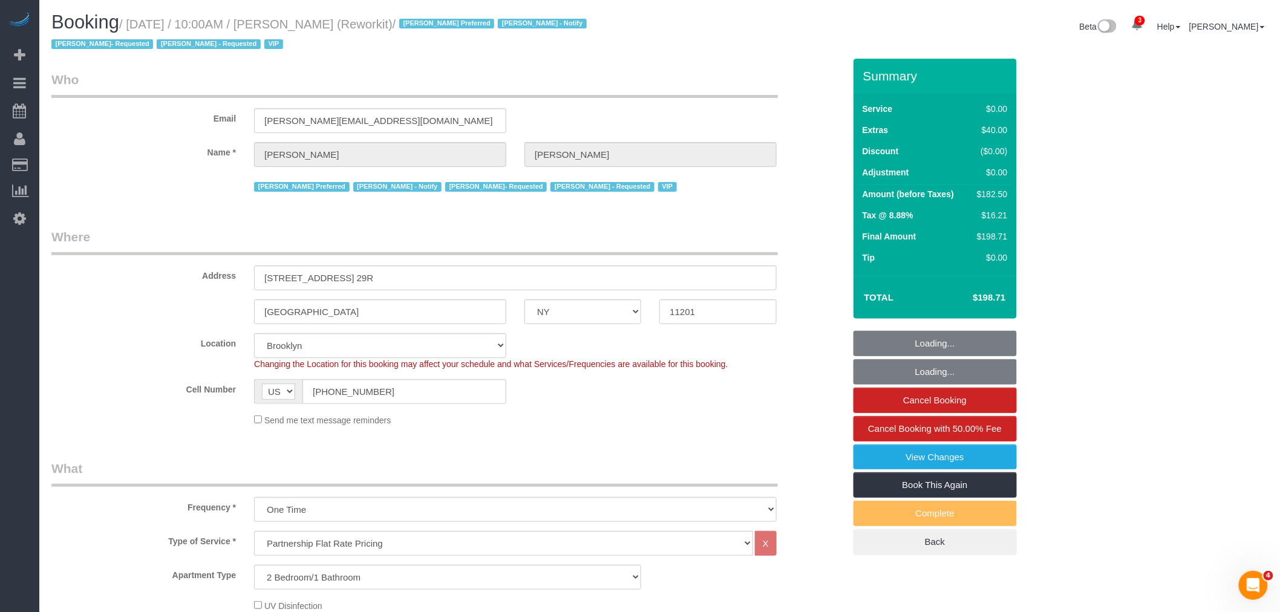
select select "object:1310"
select select "spot40"
select select "3"
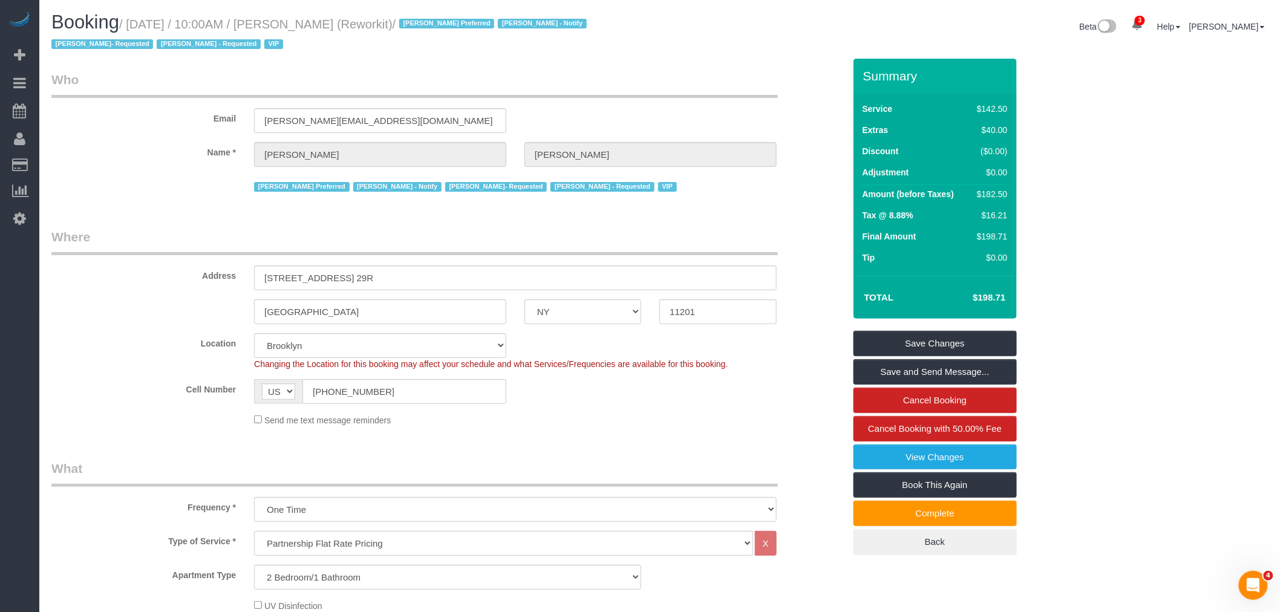
click at [615, 109] on div "Email jess@reworkit.co" at bounding box center [447, 102] width 811 height 62
click at [940, 456] on link "View Changes" at bounding box center [935, 457] width 163 height 25
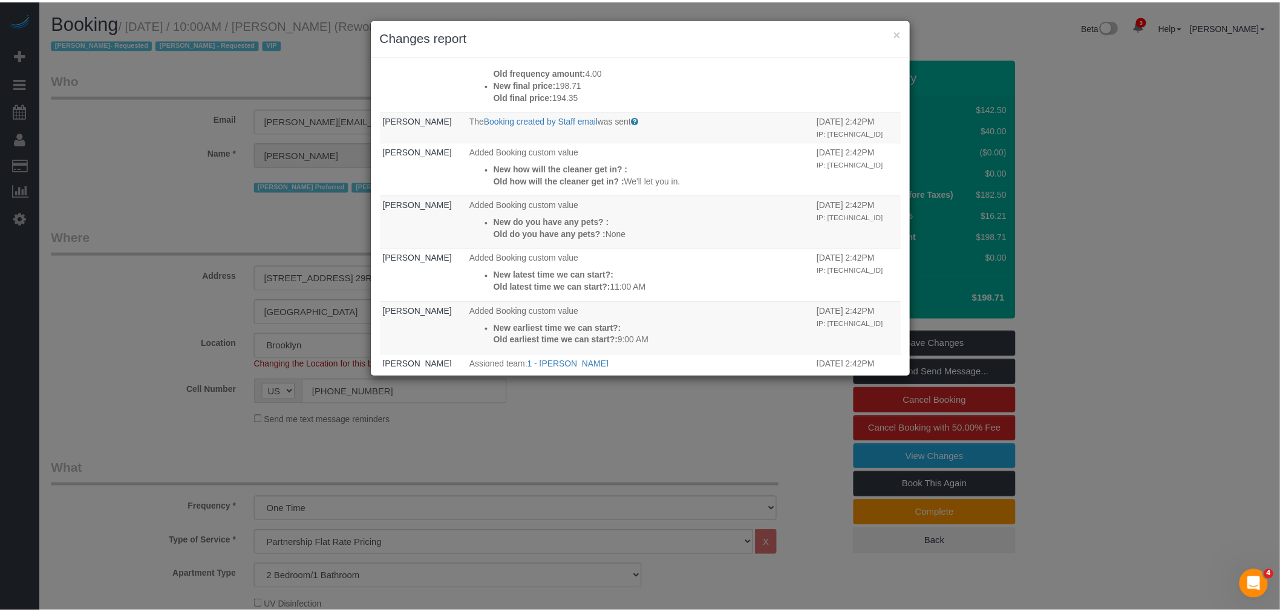
scroll to position [434, 0]
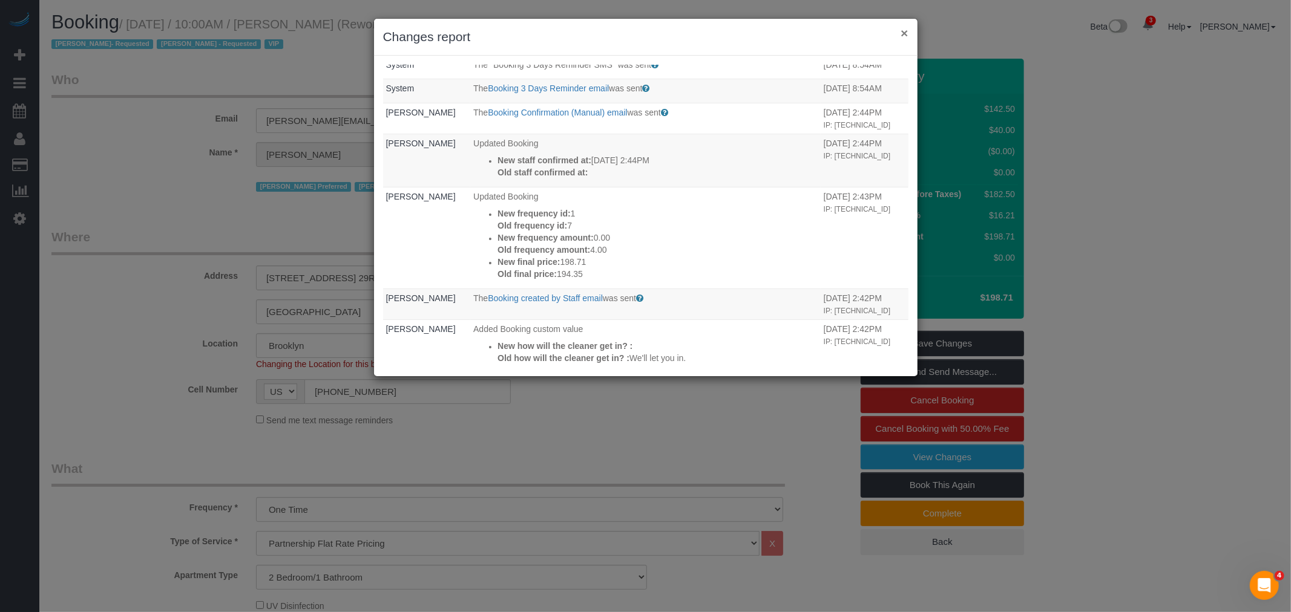
click at [906, 33] on button "×" at bounding box center [903, 33] width 7 height 13
